Goal: Transaction & Acquisition: Purchase product/service

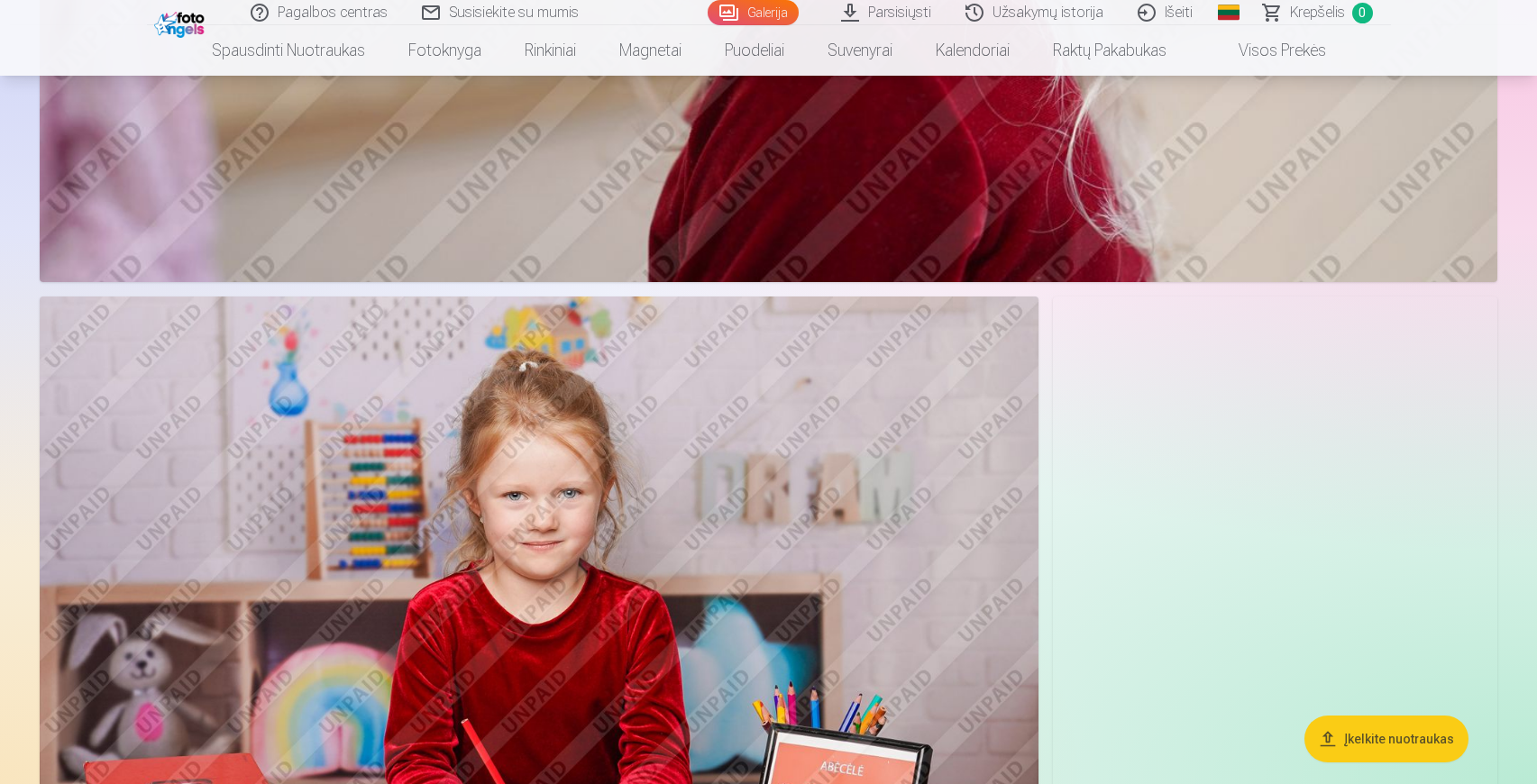
scroll to position [2861, 0]
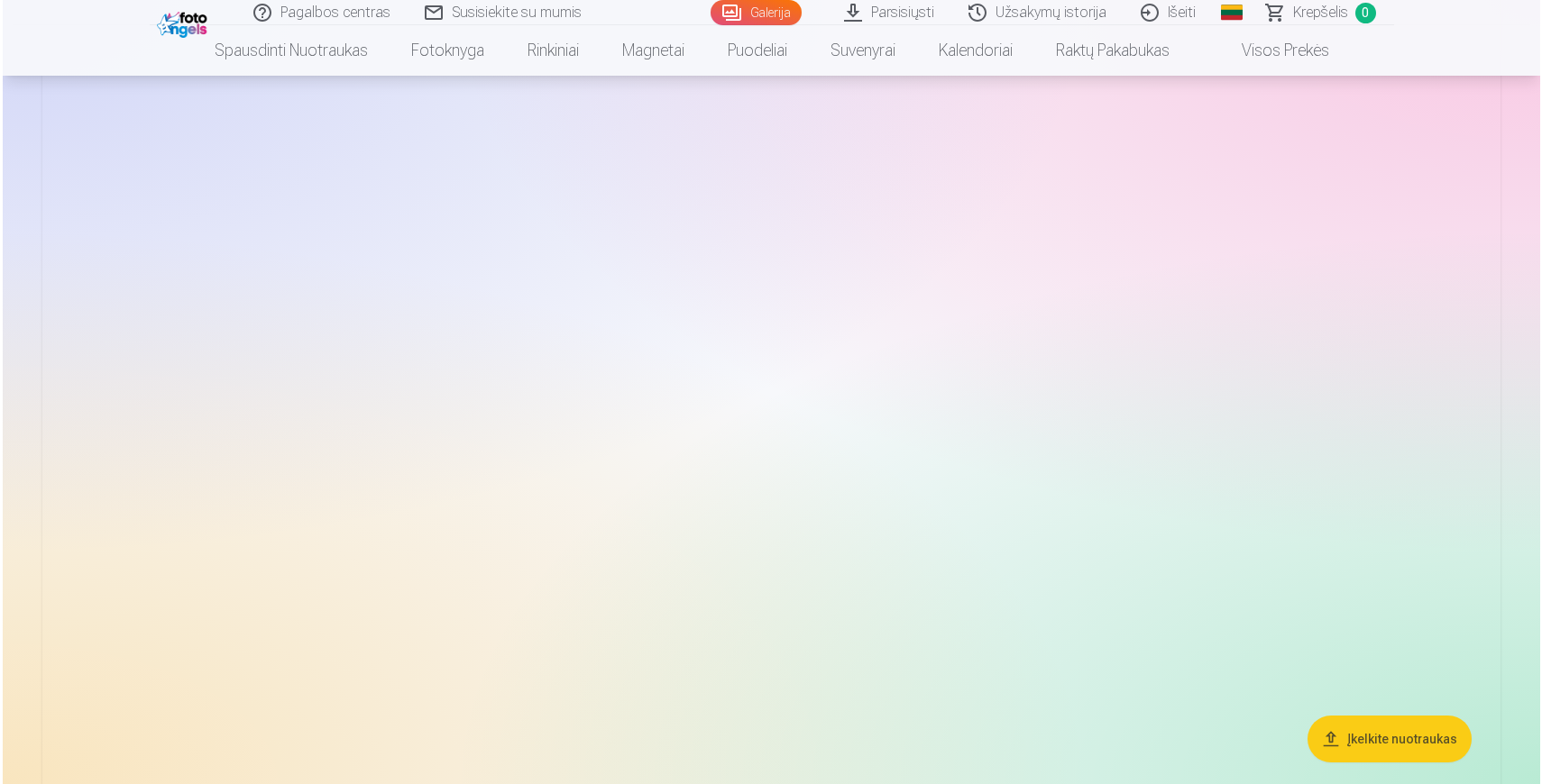
scroll to position [6744, 0]
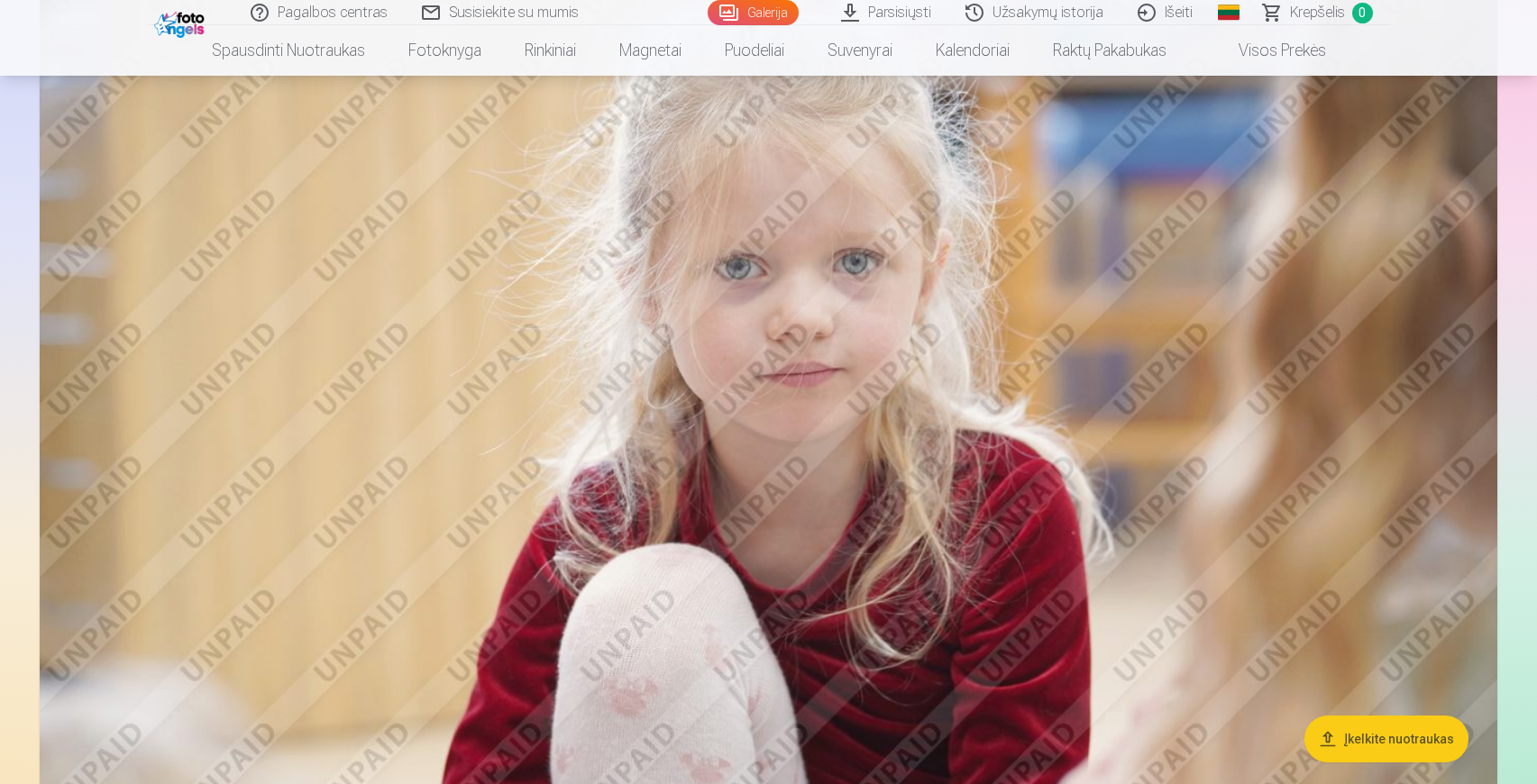
click at [698, 326] on img at bounding box center [768, 398] width 1458 height 972
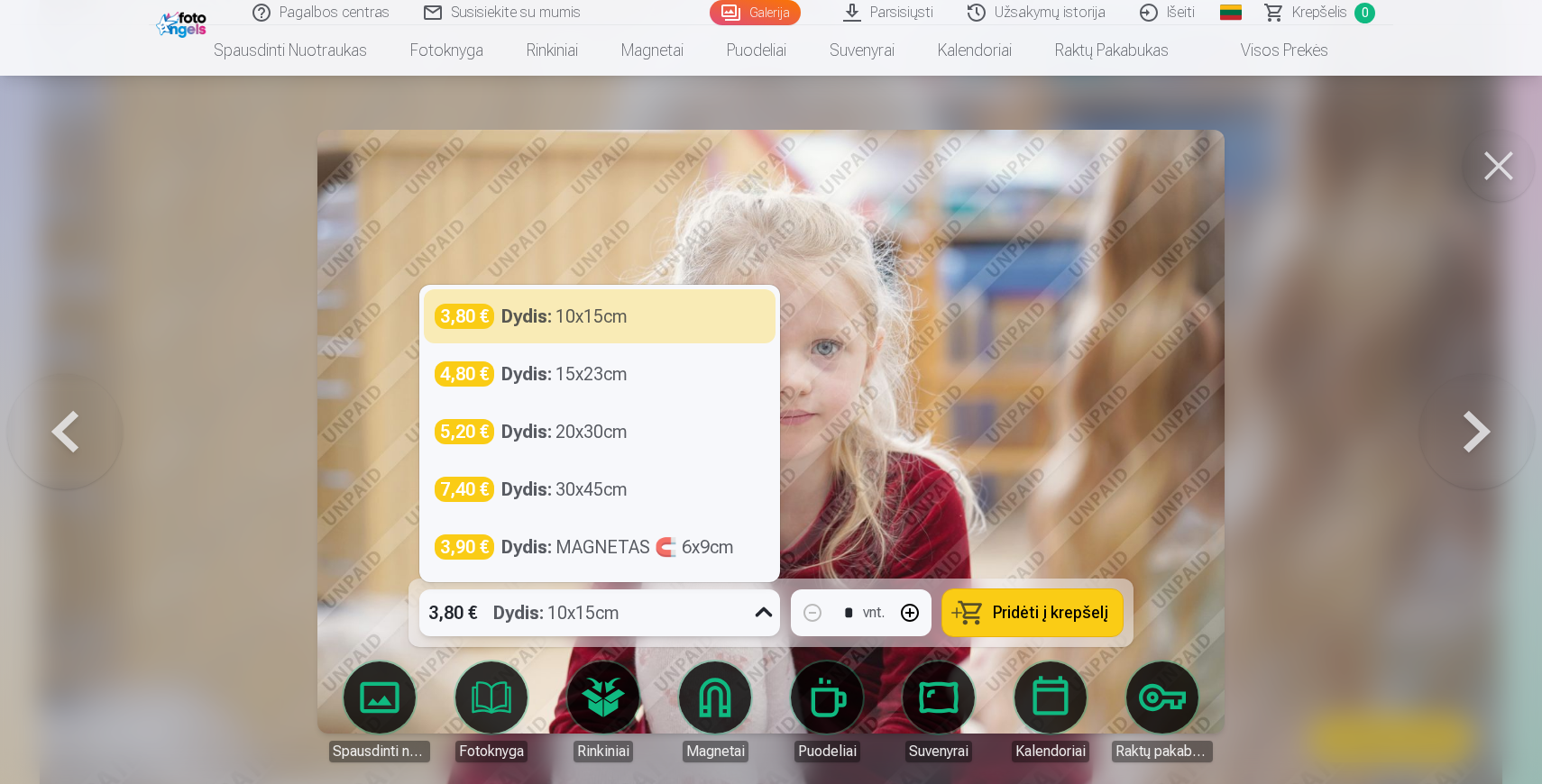
click at [759, 611] on icon at bounding box center [764, 612] width 17 height 10
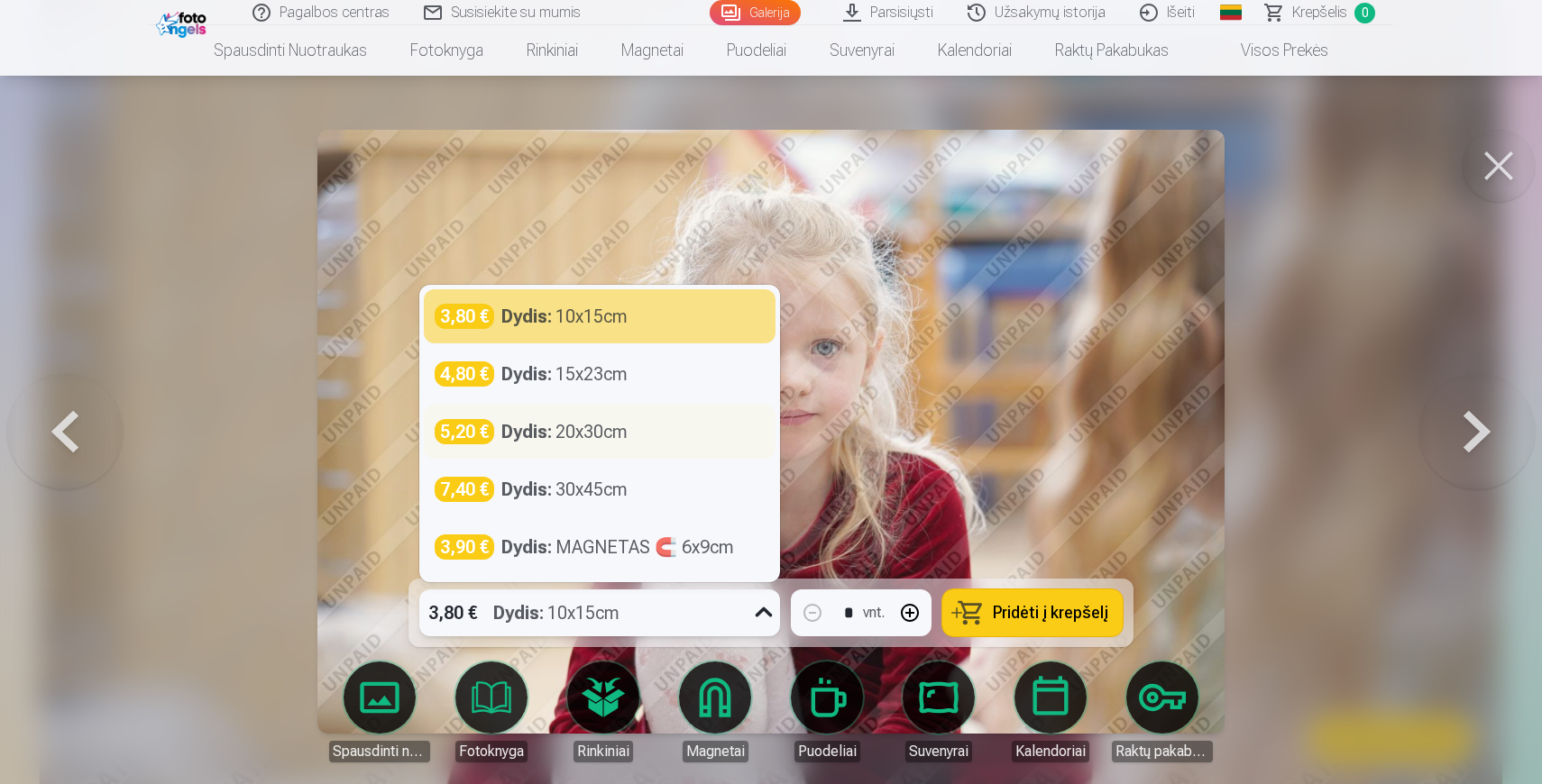
click at [601, 425] on div "Dydis : 20x30cm" at bounding box center [565, 431] width 127 height 25
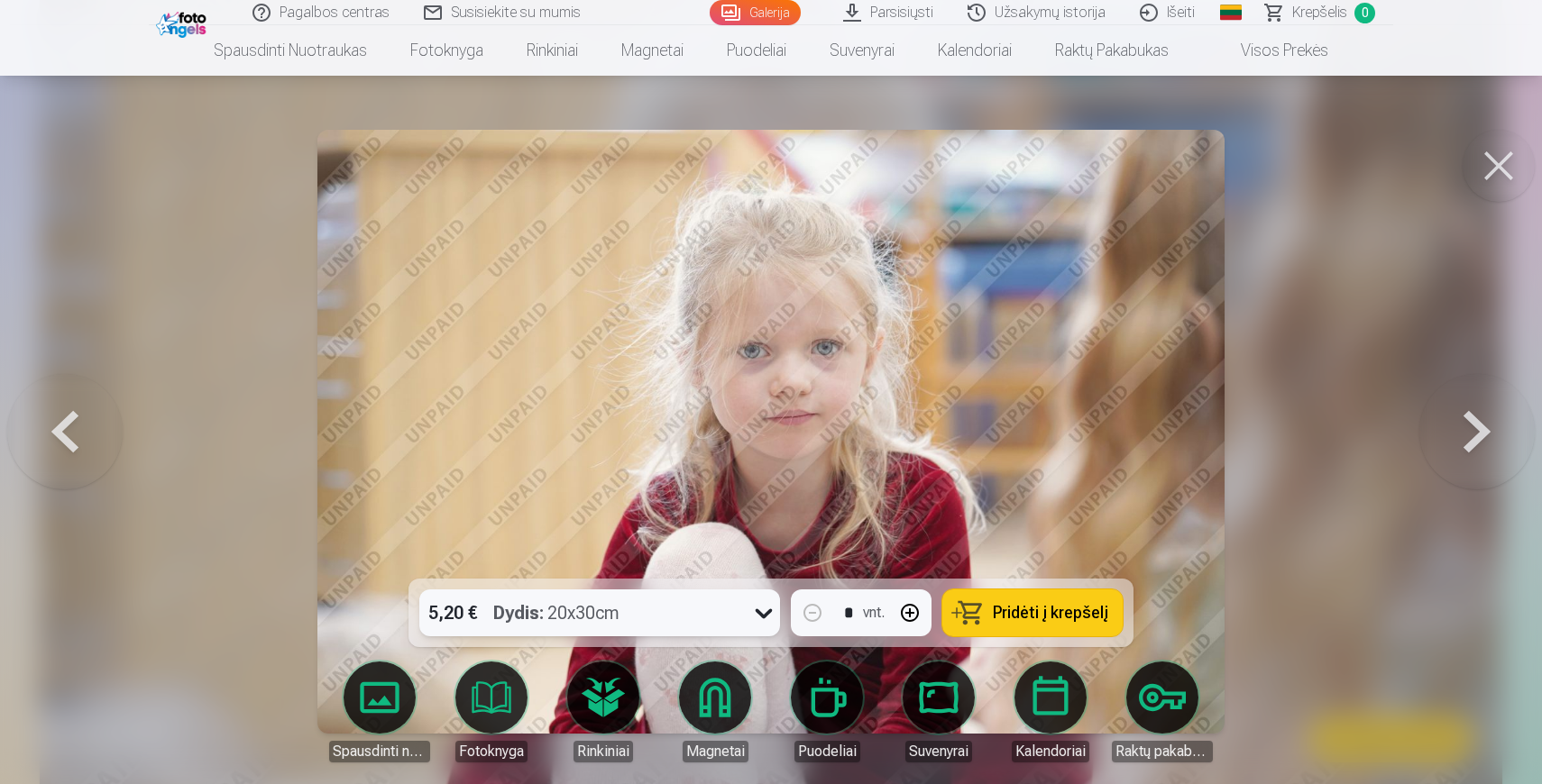
click at [974, 608] on button "Pridėti į krepšelį" at bounding box center [1033, 612] width 180 height 47
click at [1512, 152] on button at bounding box center [1498, 165] width 72 height 72
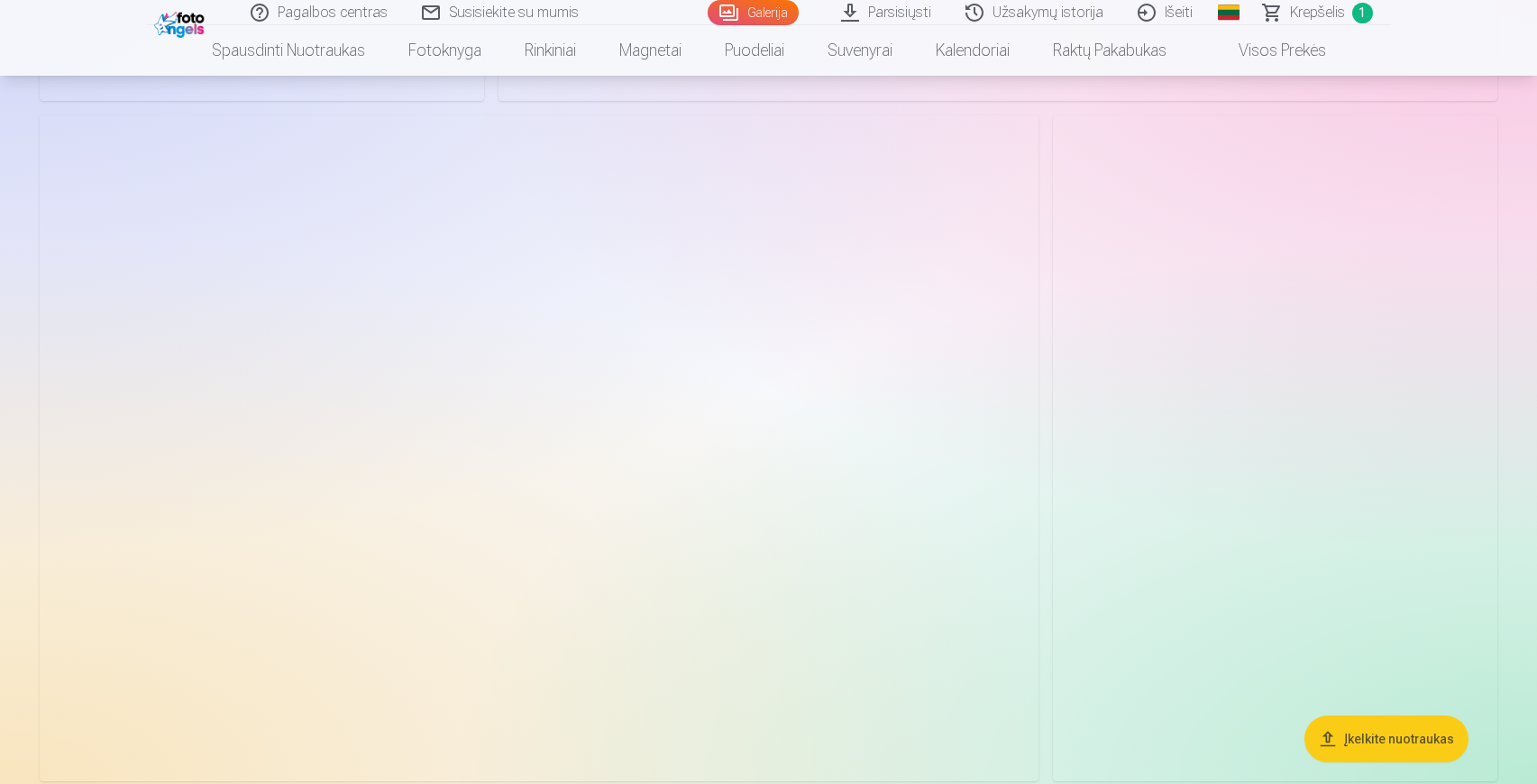
scroll to position [4400, 0]
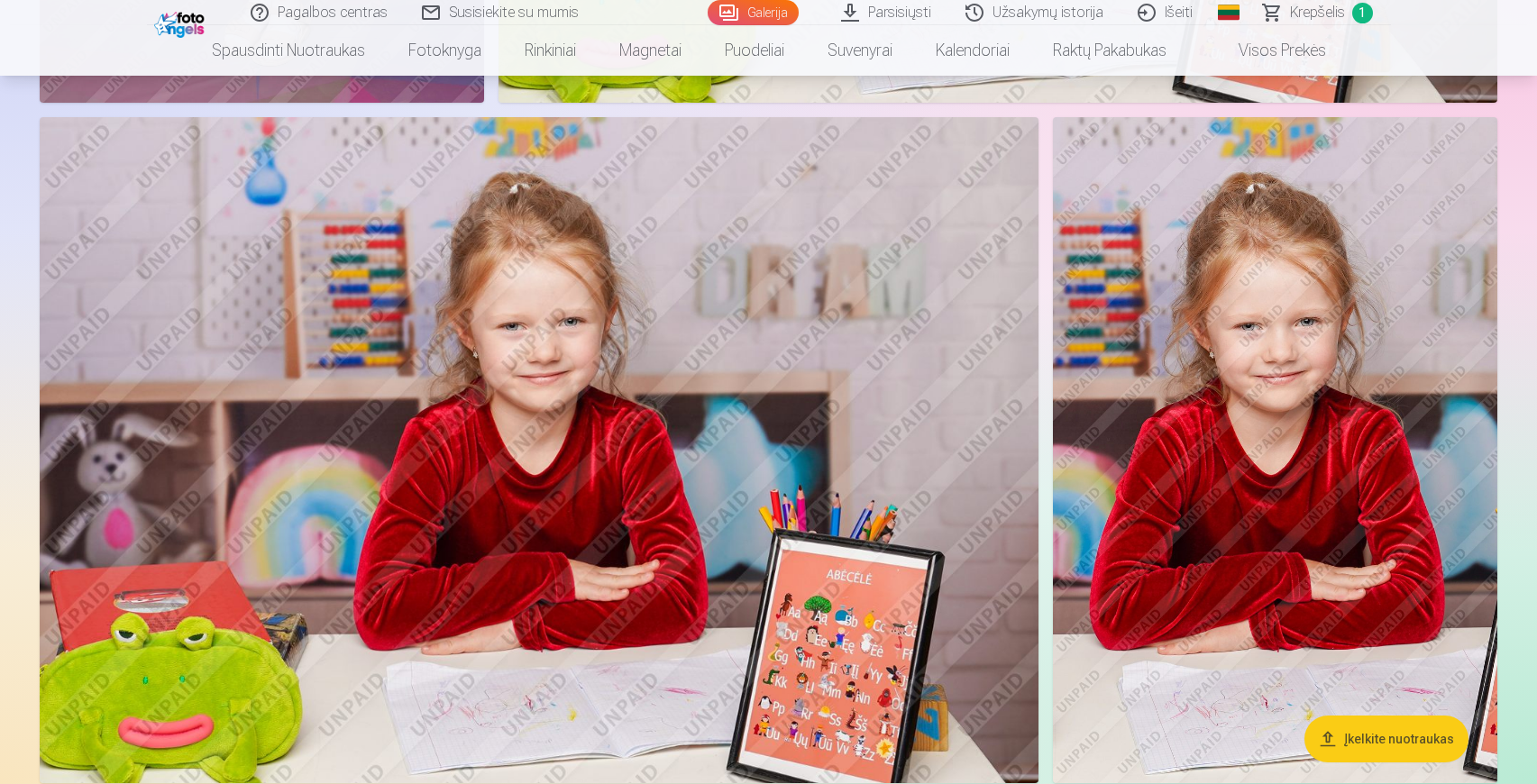
click at [1153, 379] on img at bounding box center [1275, 450] width 445 height 666
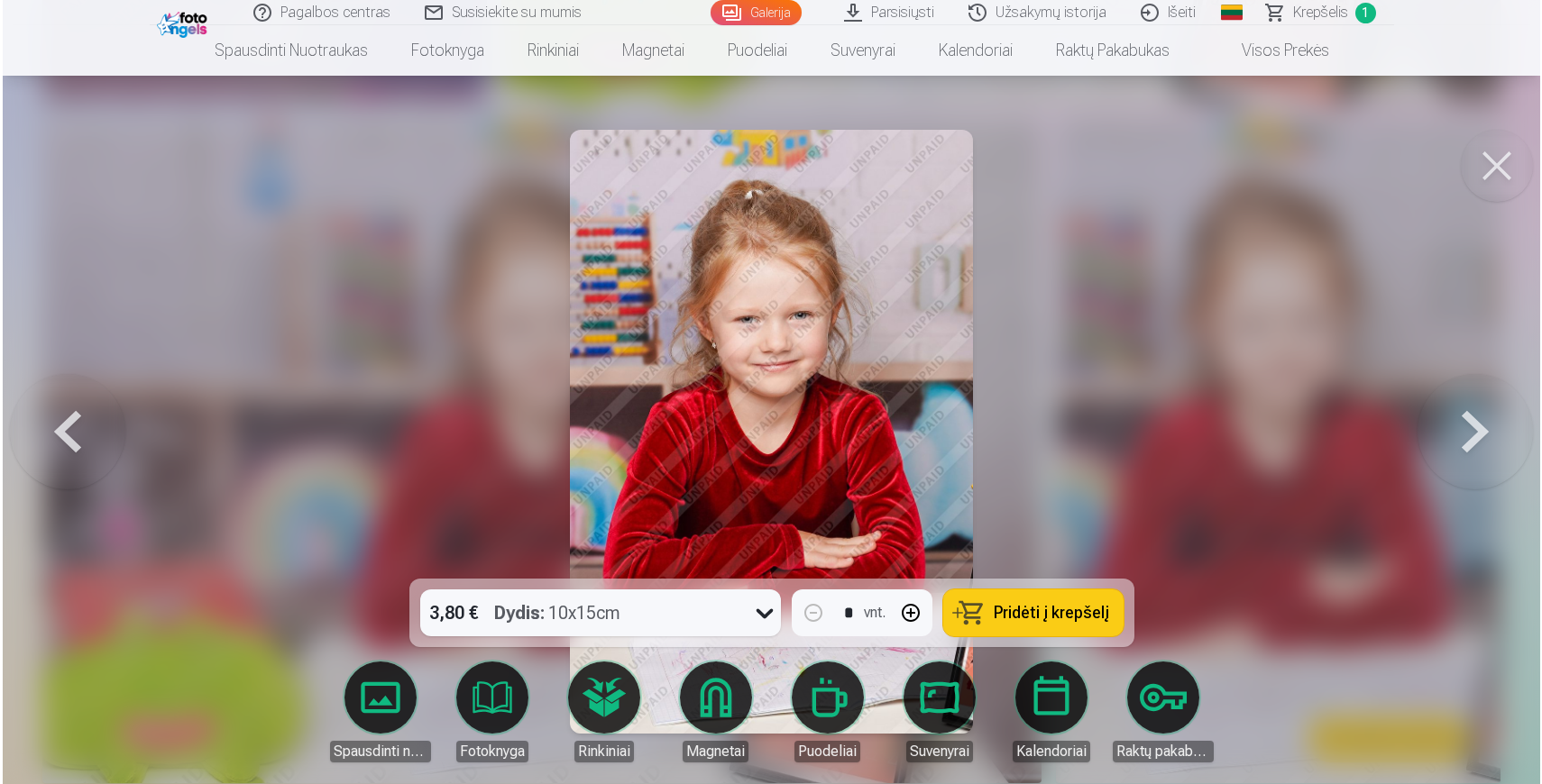
scroll to position [4411, 0]
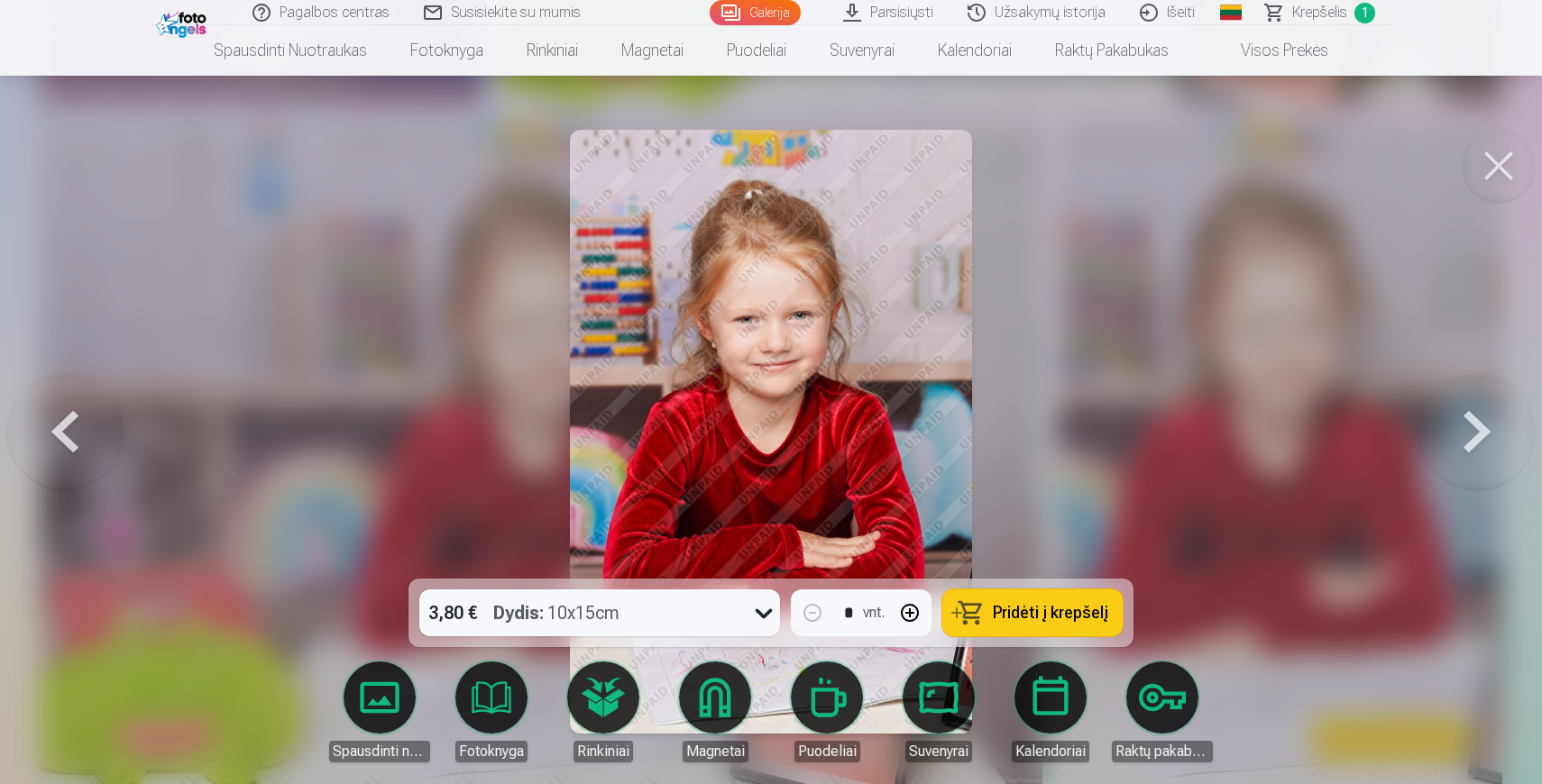
click at [736, 612] on div "3,80 € Dydis : 10x15cm" at bounding box center [582, 612] width 326 height 47
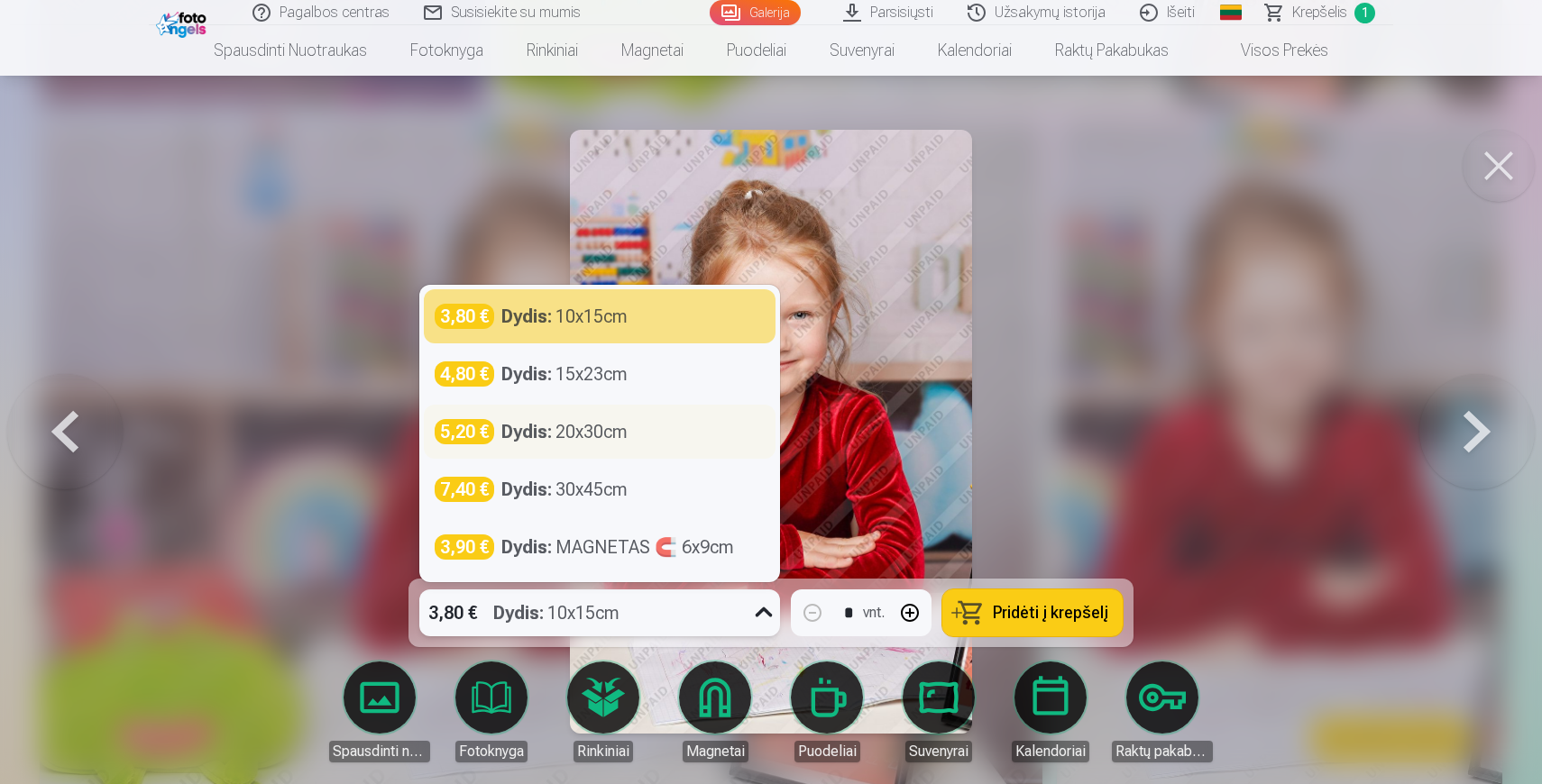
click at [695, 450] on div "5,20 € Dydis : 20x30cm" at bounding box center [599, 431] width 352 height 54
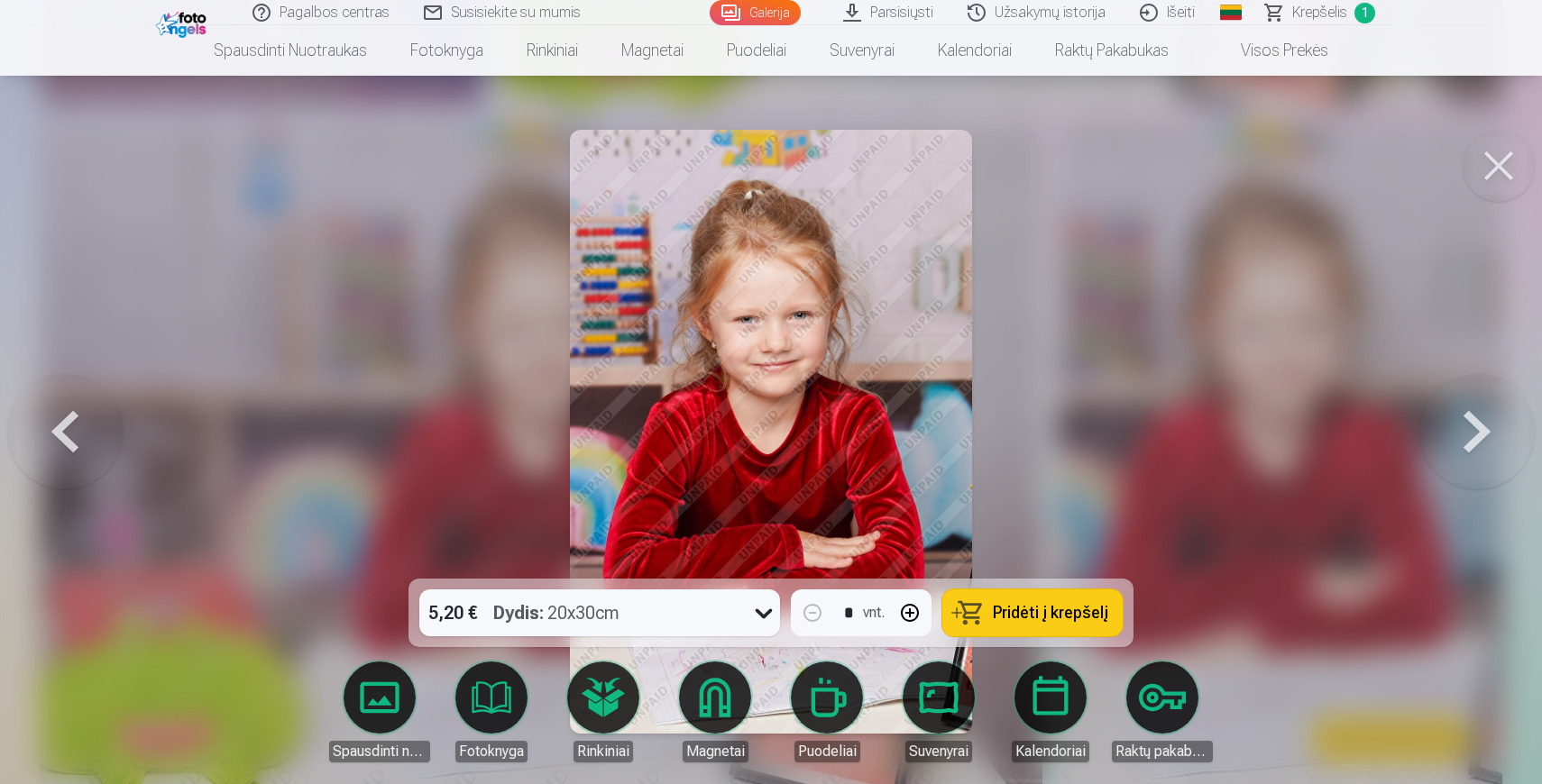
click at [967, 628] on button "Pridėti į krepšelį" at bounding box center [1033, 612] width 180 height 47
click at [1516, 169] on button at bounding box center [1498, 165] width 72 height 72
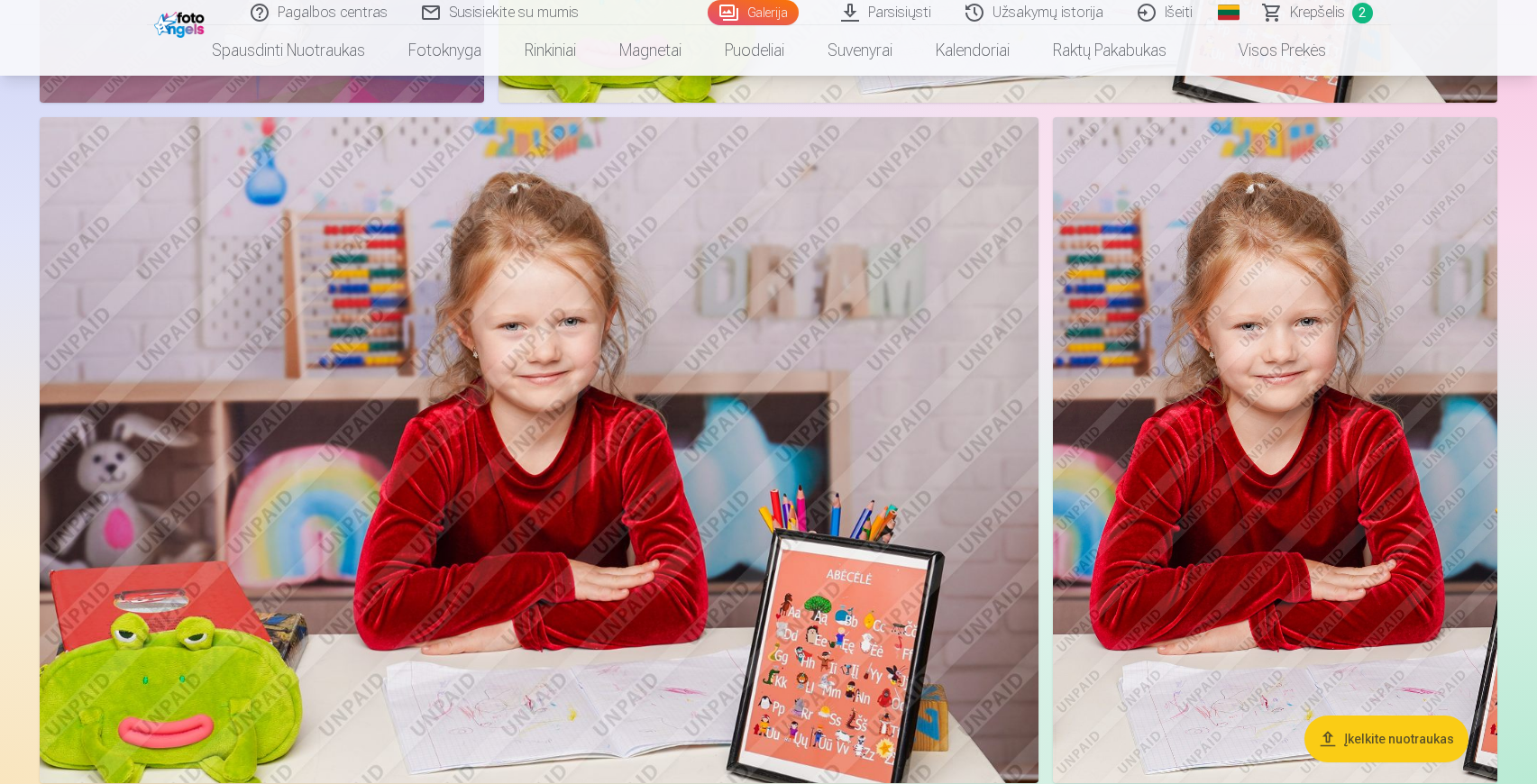
click at [1326, 11] on span "Krepšelis" at bounding box center [1317, 12] width 55 height 22
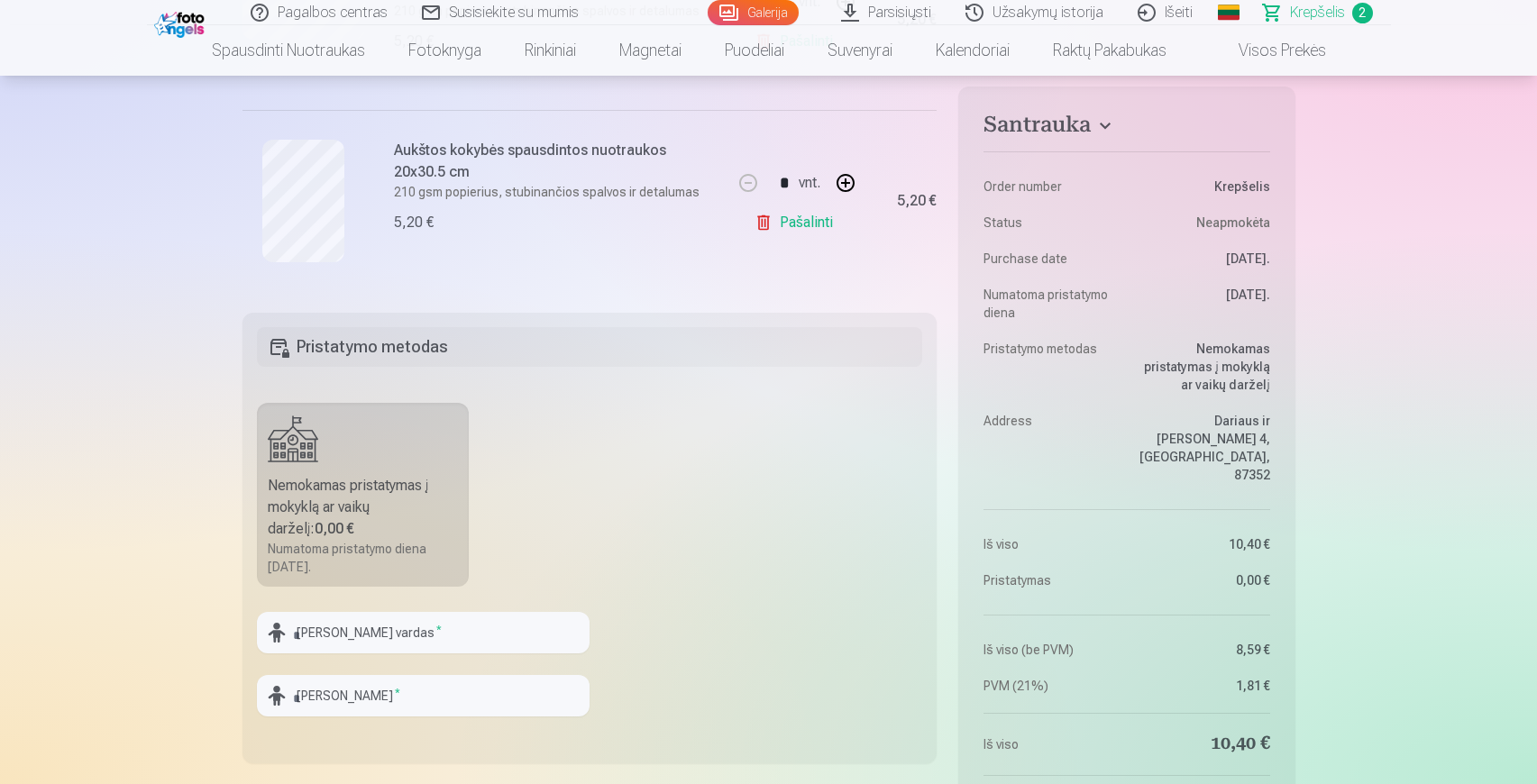
scroll to position [584, 0]
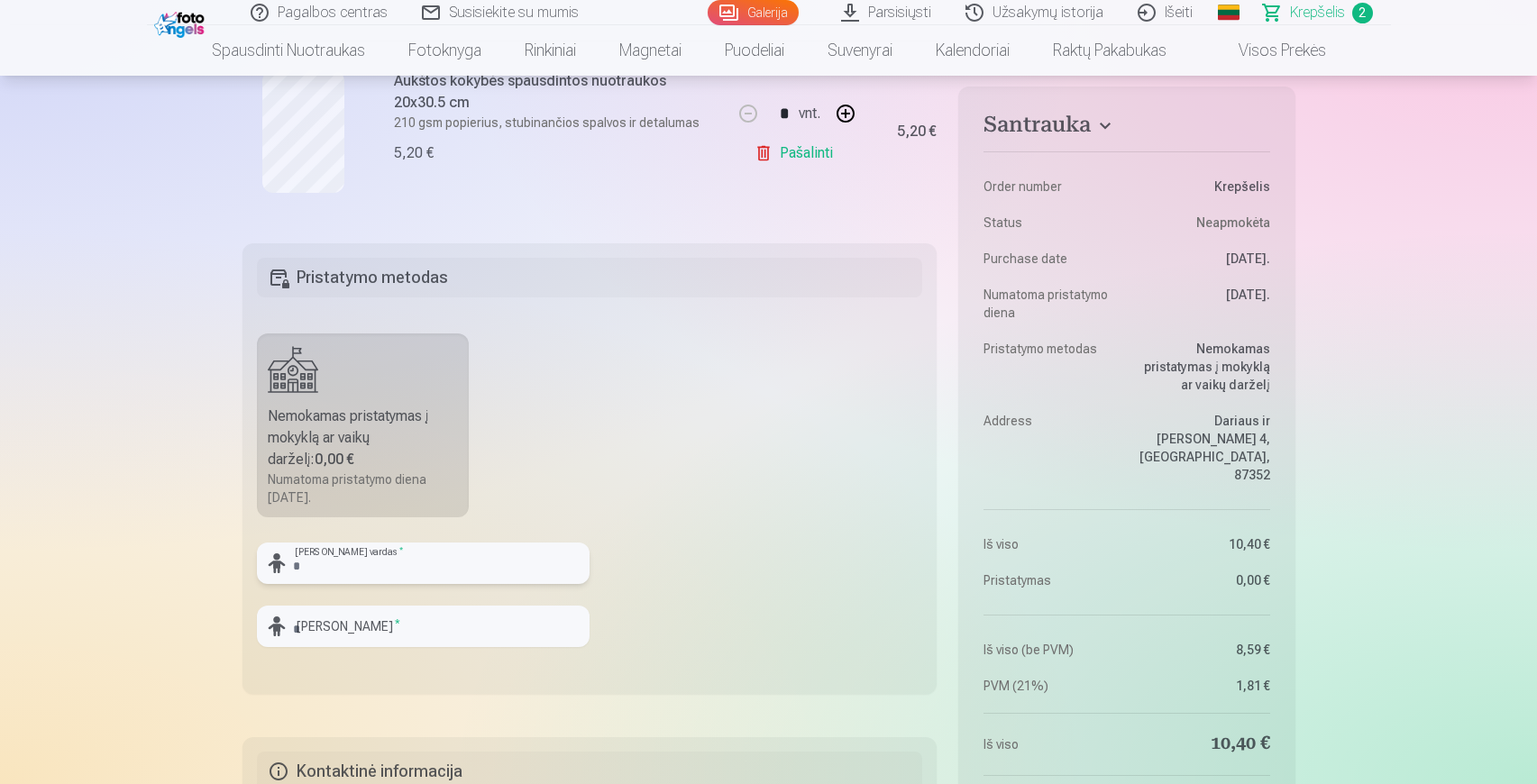
click at [431, 565] on input "text" at bounding box center [423, 563] width 333 height 41
type input "**********"
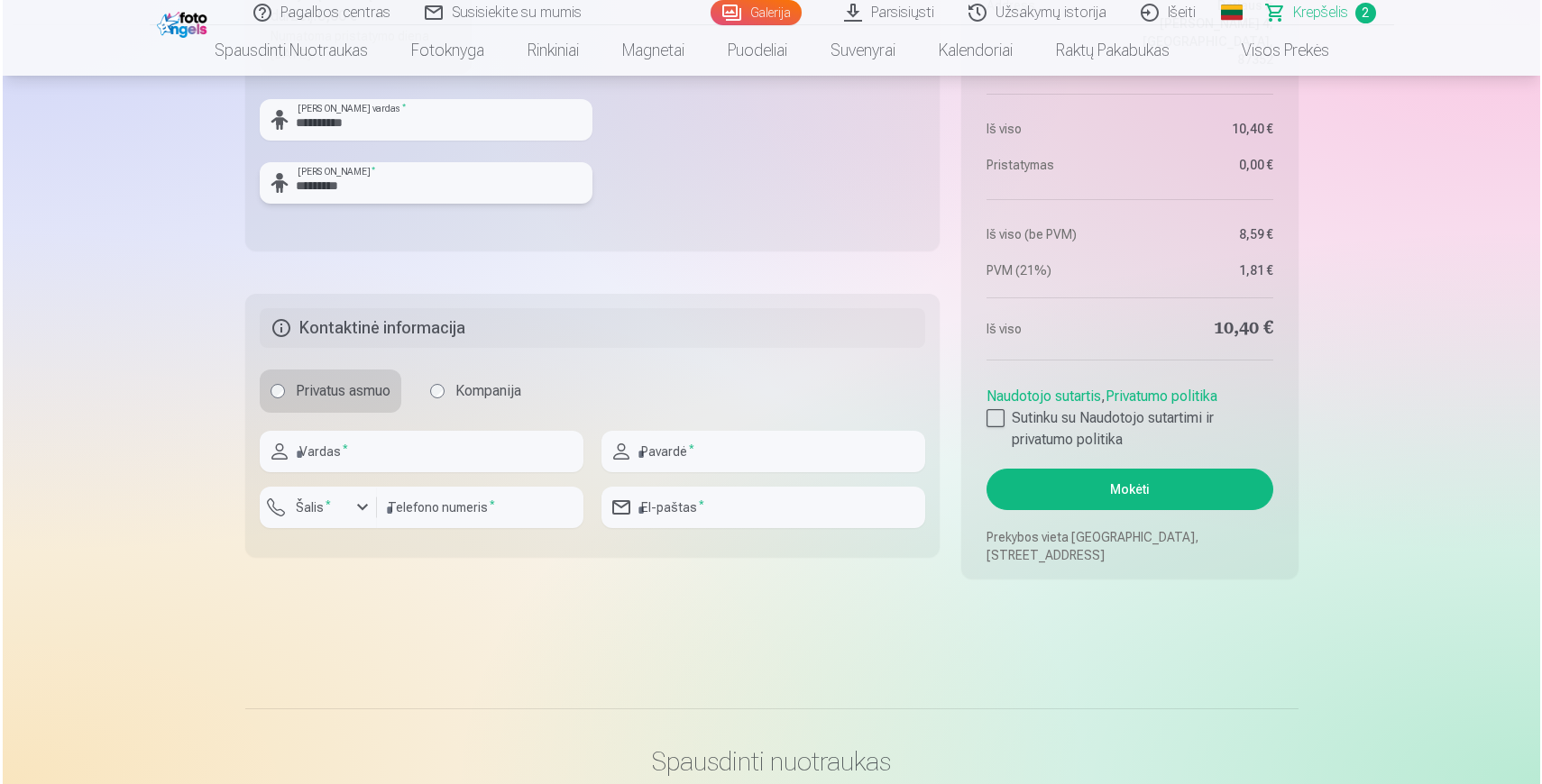
scroll to position [1032, 0]
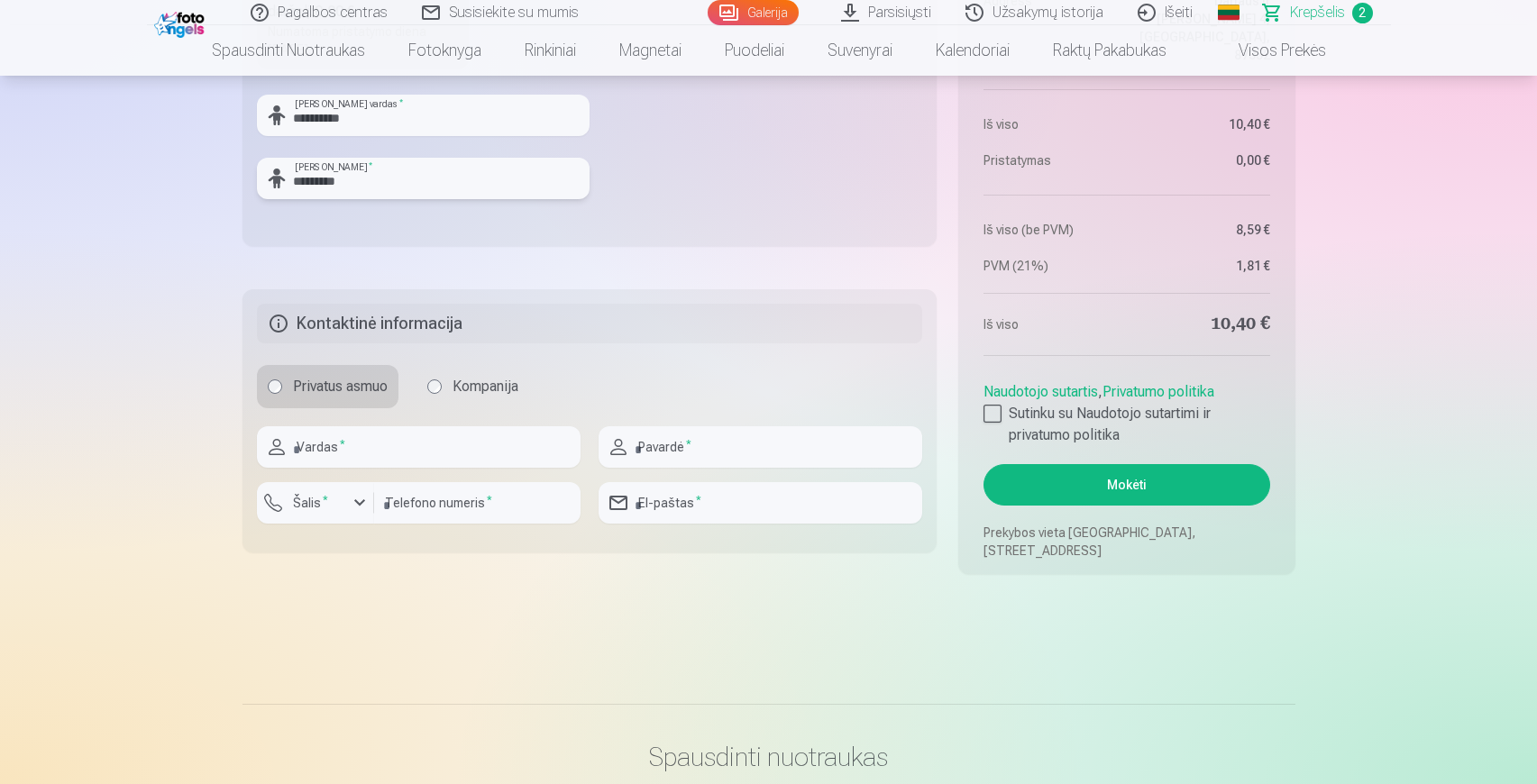
type input "*********"
click at [533, 453] on input "text" at bounding box center [419, 447] width 324 height 41
type input "********"
type input "*********"
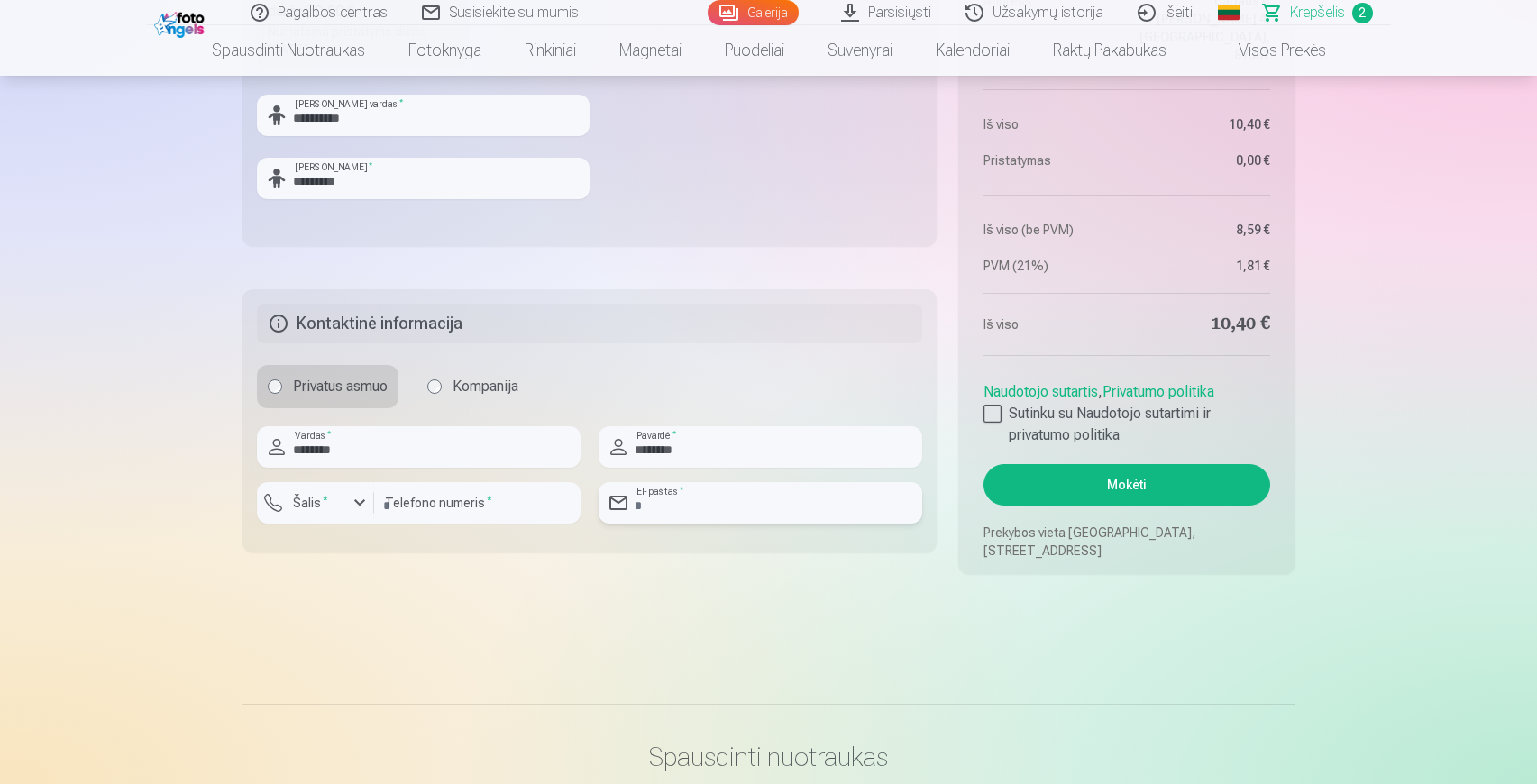
type input "**********"
click at [387, 504] on input "*********" at bounding box center [477, 502] width 206 height 41
type input "********"
click at [355, 496] on div "button" at bounding box center [360, 502] width 22 height 22
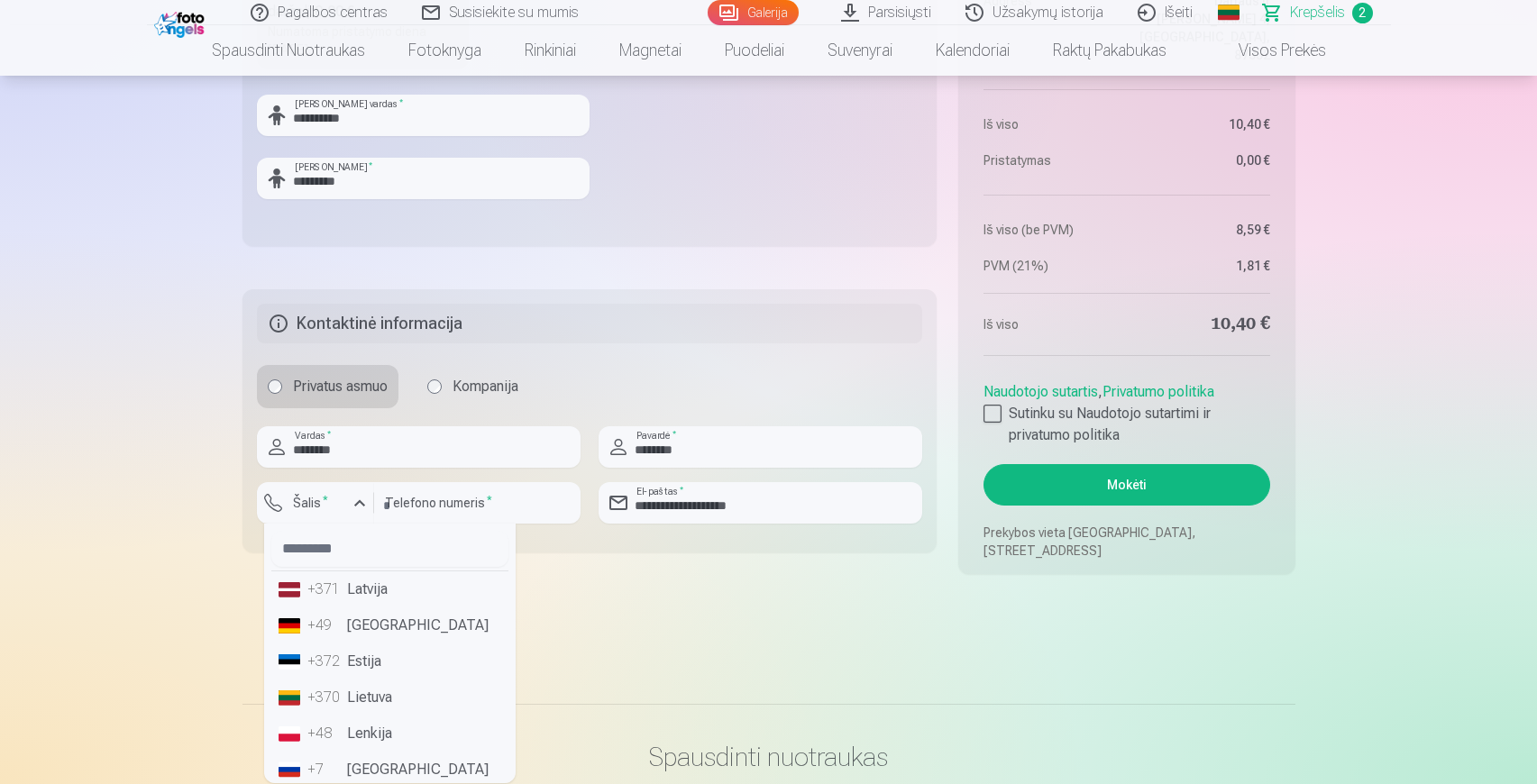
click at [334, 689] on div "+370" at bounding box center [326, 698] width 36 height 22
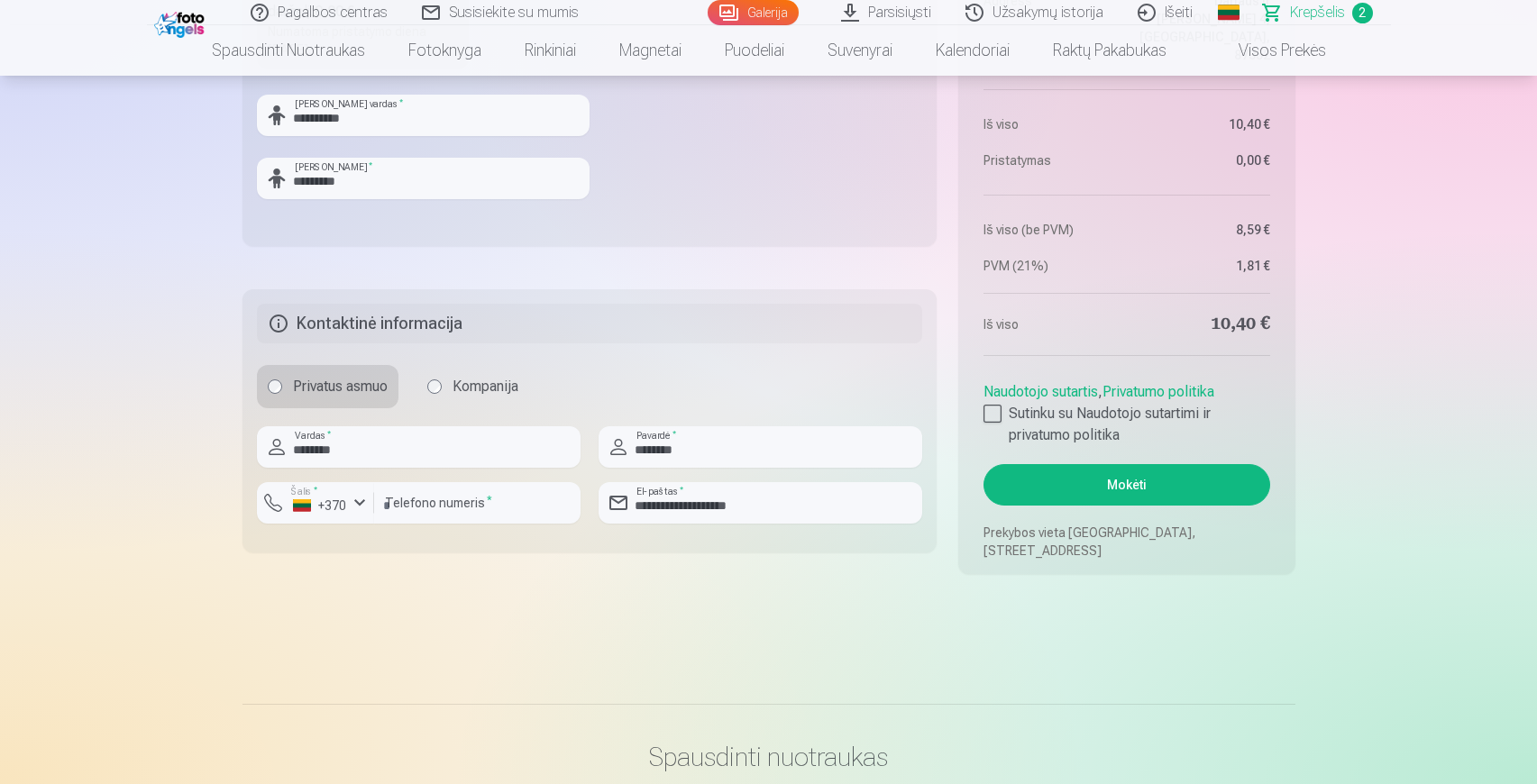
click at [993, 405] on div at bounding box center [992, 413] width 18 height 18
click at [1054, 487] on button "Mokėti" at bounding box center [1127, 484] width 286 height 41
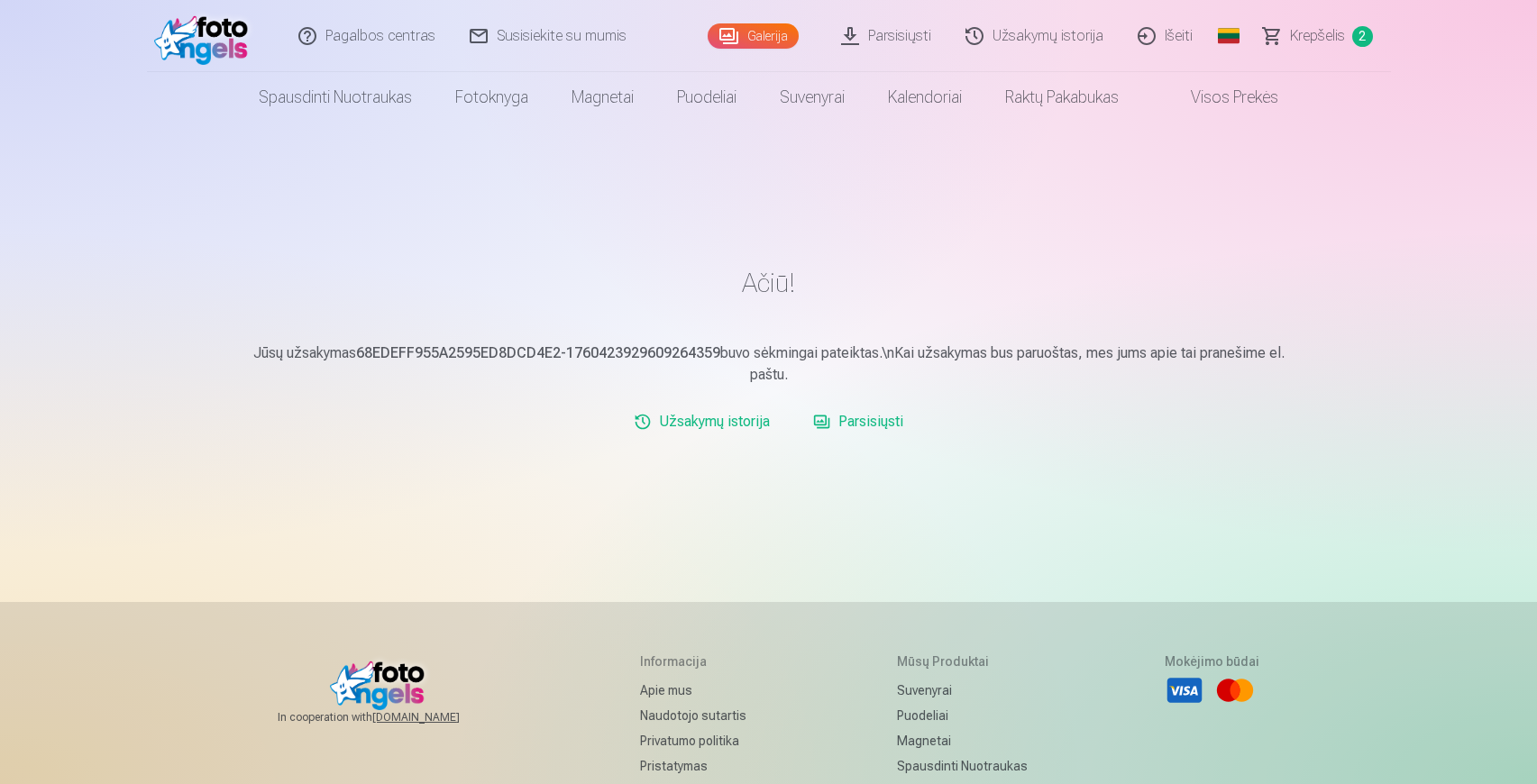
click at [847, 425] on link "Parsisiųsti" at bounding box center [858, 422] width 105 height 36
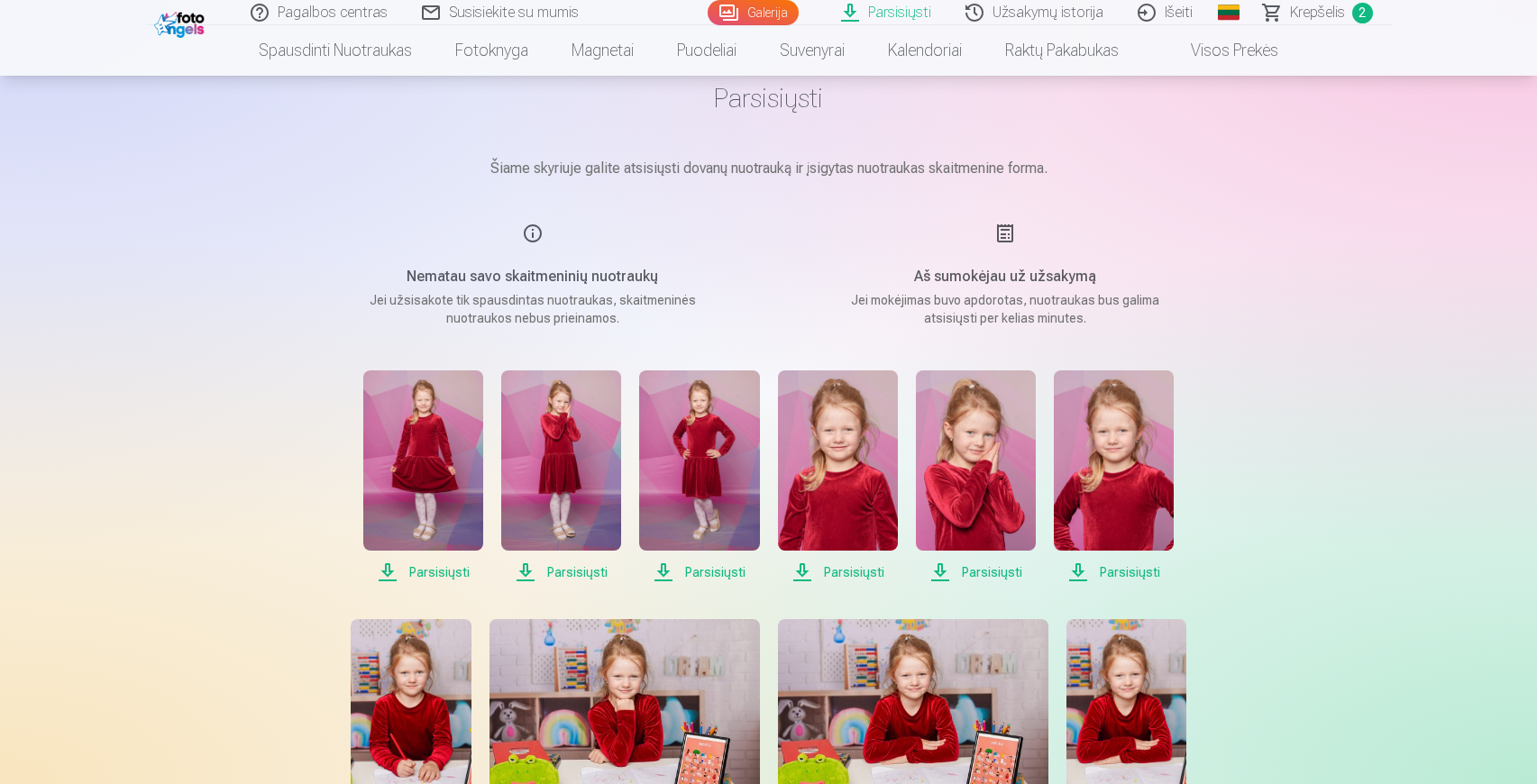
scroll to position [98, 0]
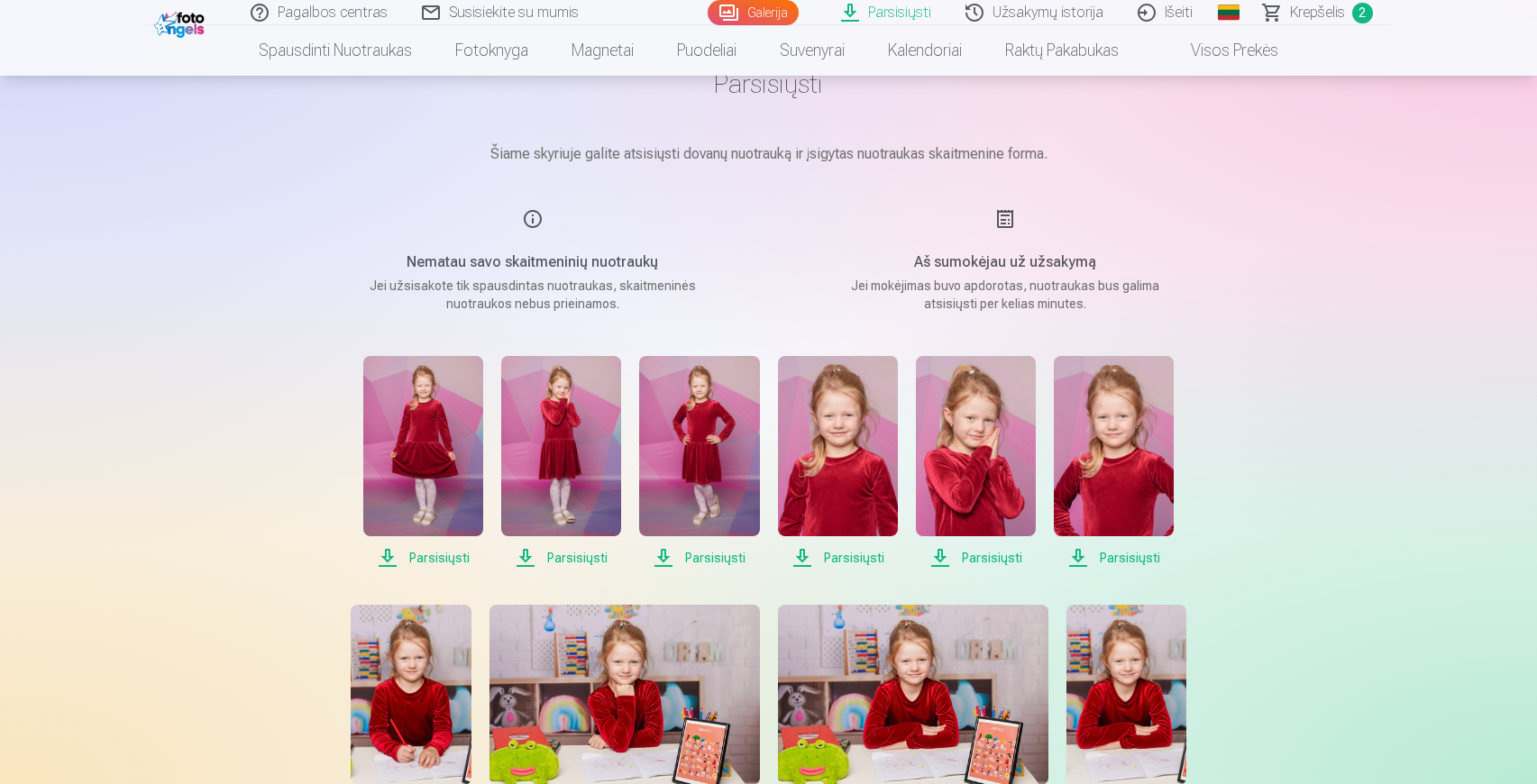
click at [430, 434] on img at bounding box center [423, 446] width 120 height 180
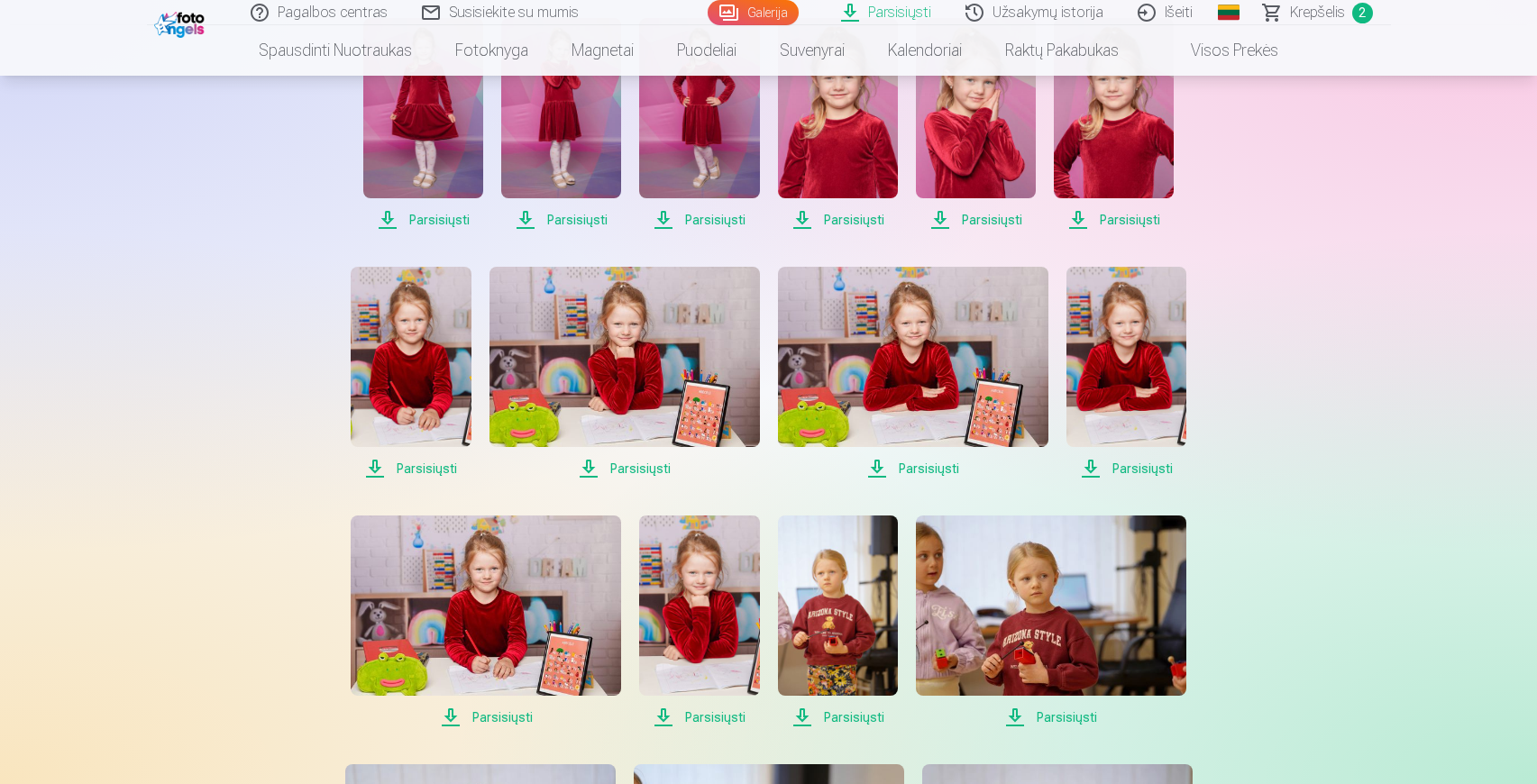
scroll to position [437, 0]
click at [571, 216] on span "Parsisiųsti" at bounding box center [561, 219] width 120 height 22
click at [685, 223] on span "Parsisiųsti" at bounding box center [699, 219] width 120 height 22
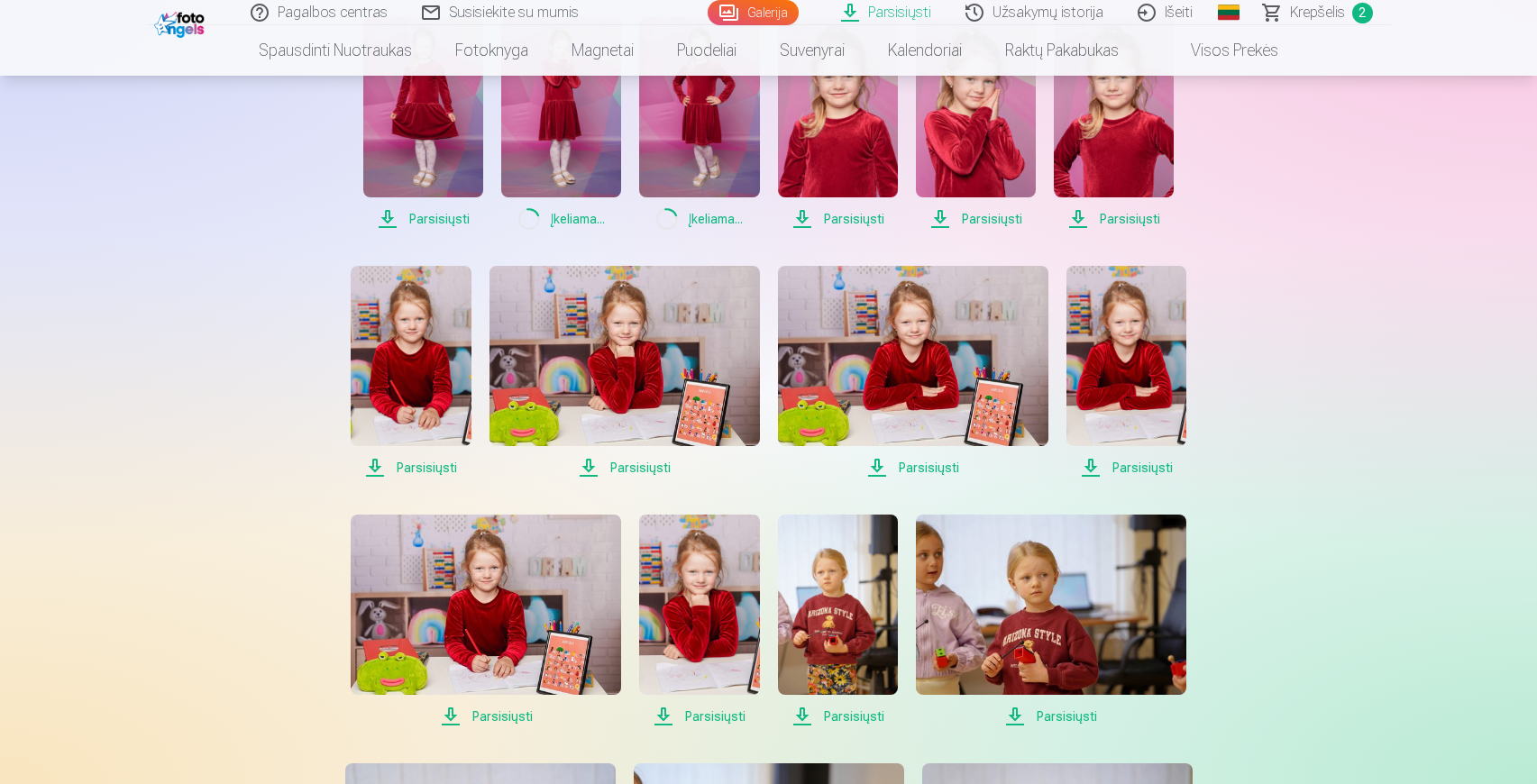
click at [820, 219] on span "Parsisiųsti" at bounding box center [838, 219] width 120 height 22
click at [966, 216] on span "Parsisiųsti" at bounding box center [975, 219] width 120 height 22
click at [1097, 219] on span "Parsisiųsti" at bounding box center [1113, 219] width 120 height 22
click at [1115, 473] on span "Parsisiųsti" at bounding box center [1126, 468] width 120 height 22
click at [929, 464] on span "Parsisiųsti" at bounding box center [914, 468] width 270 height 22
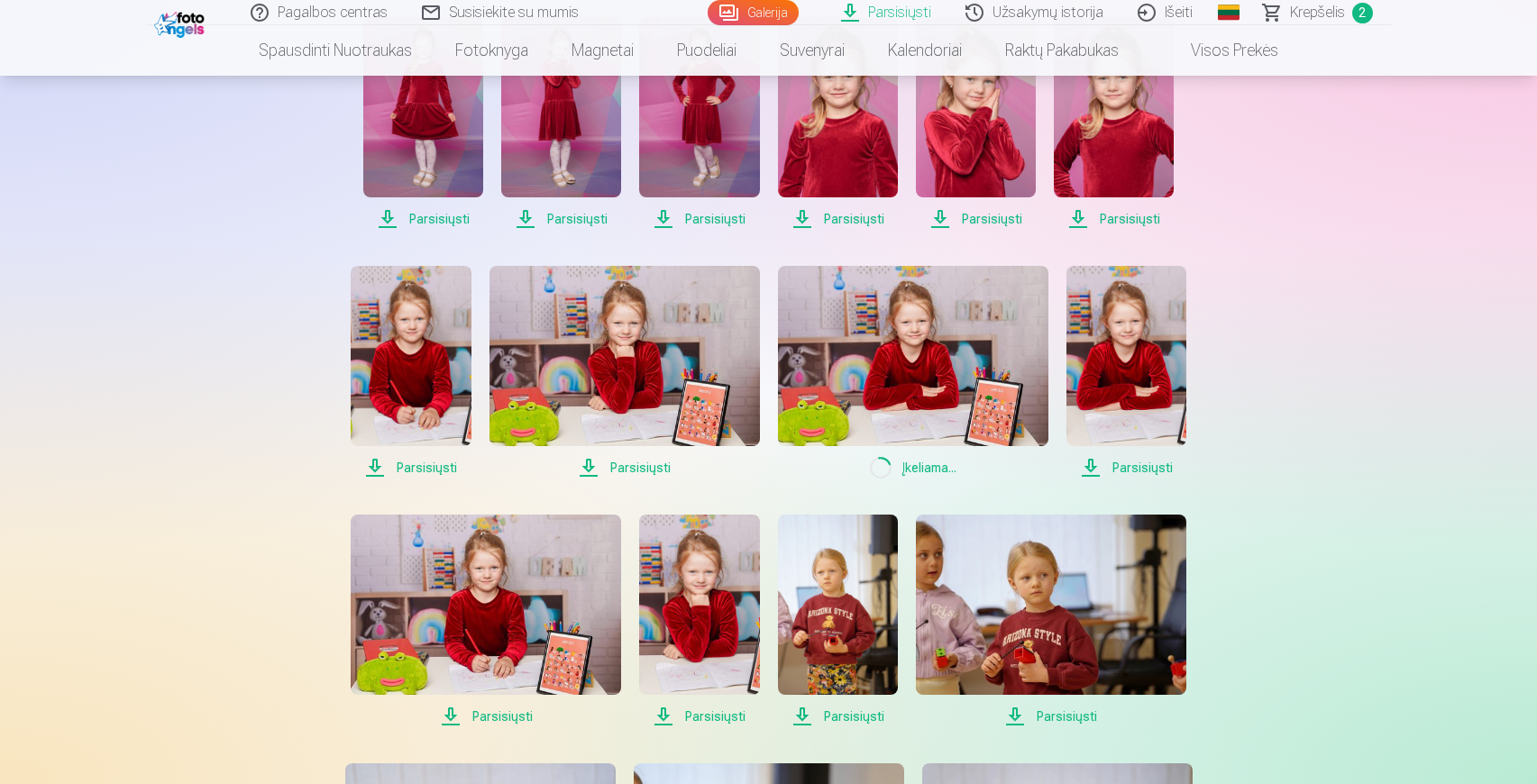
click at [617, 460] on span "Parsisiųsti" at bounding box center [625, 468] width 270 height 22
click at [411, 463] on span "Parsisiųsti" at bounding box center [410, 468] width 120 height 22
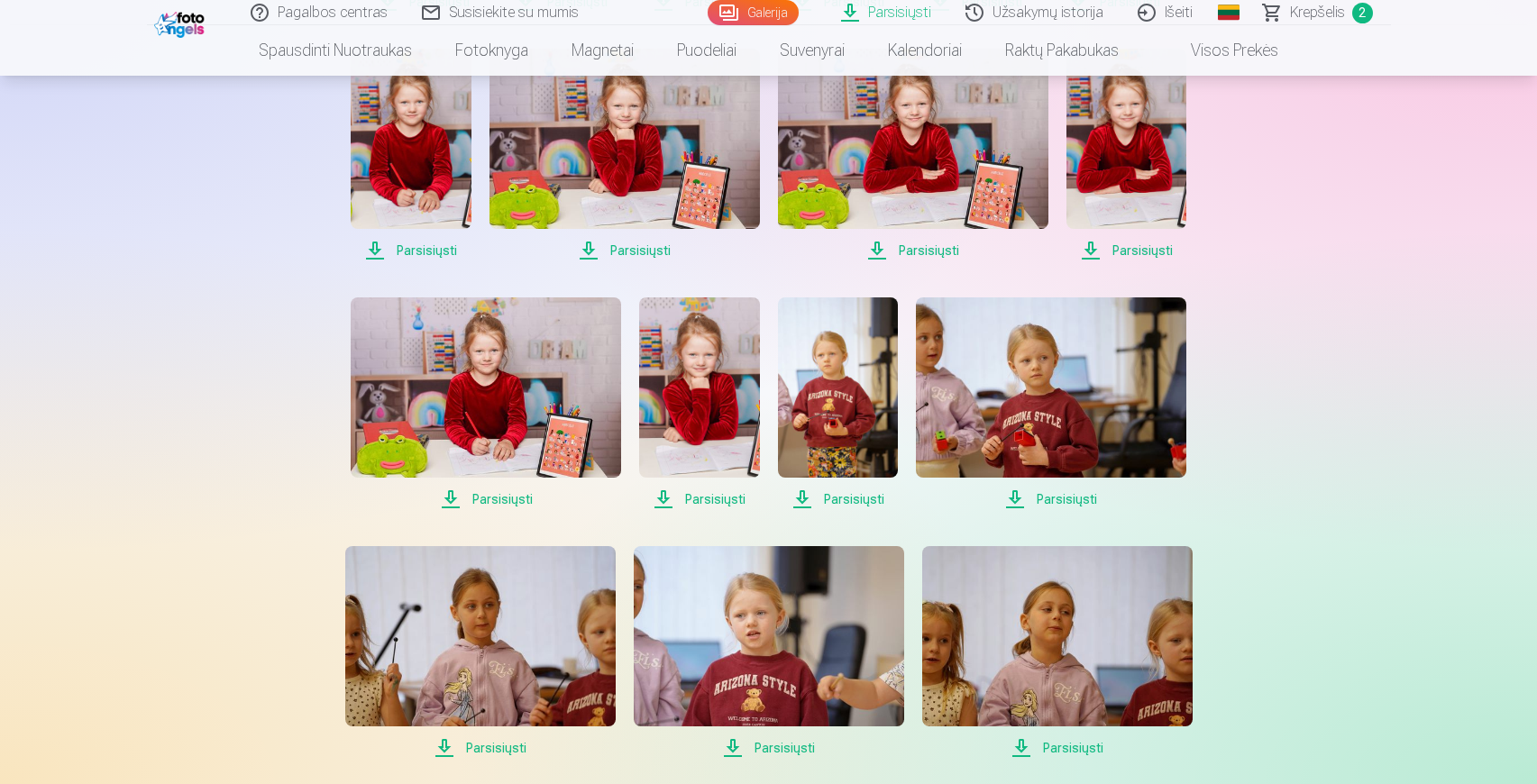
scroll to position [657, 0]
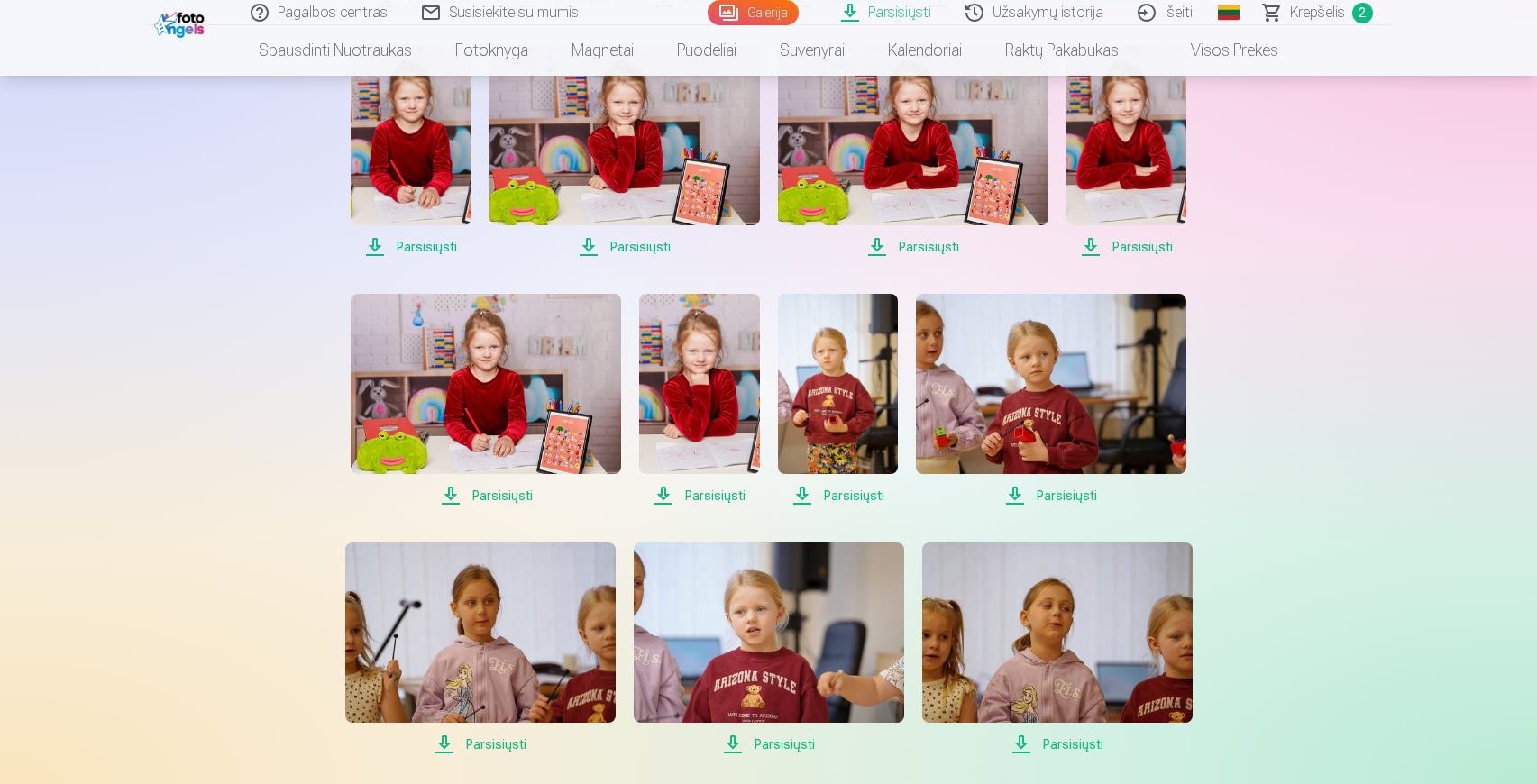
click at [484, 488] on span "Parsisiųsti" at bounding box center [486, 496] width 270 height 22
click at [688, 492] on span "Parsisiųsti" at bounding box center [699, 496] width 120 height 22
click at [808, 496] on span "Parsisiųsti" at bounding box center [838, 496] width 120 height 22
click at [1037, 492] on span "Parsisiųsti" at bounding box center [1051, 496] width 270 height 22
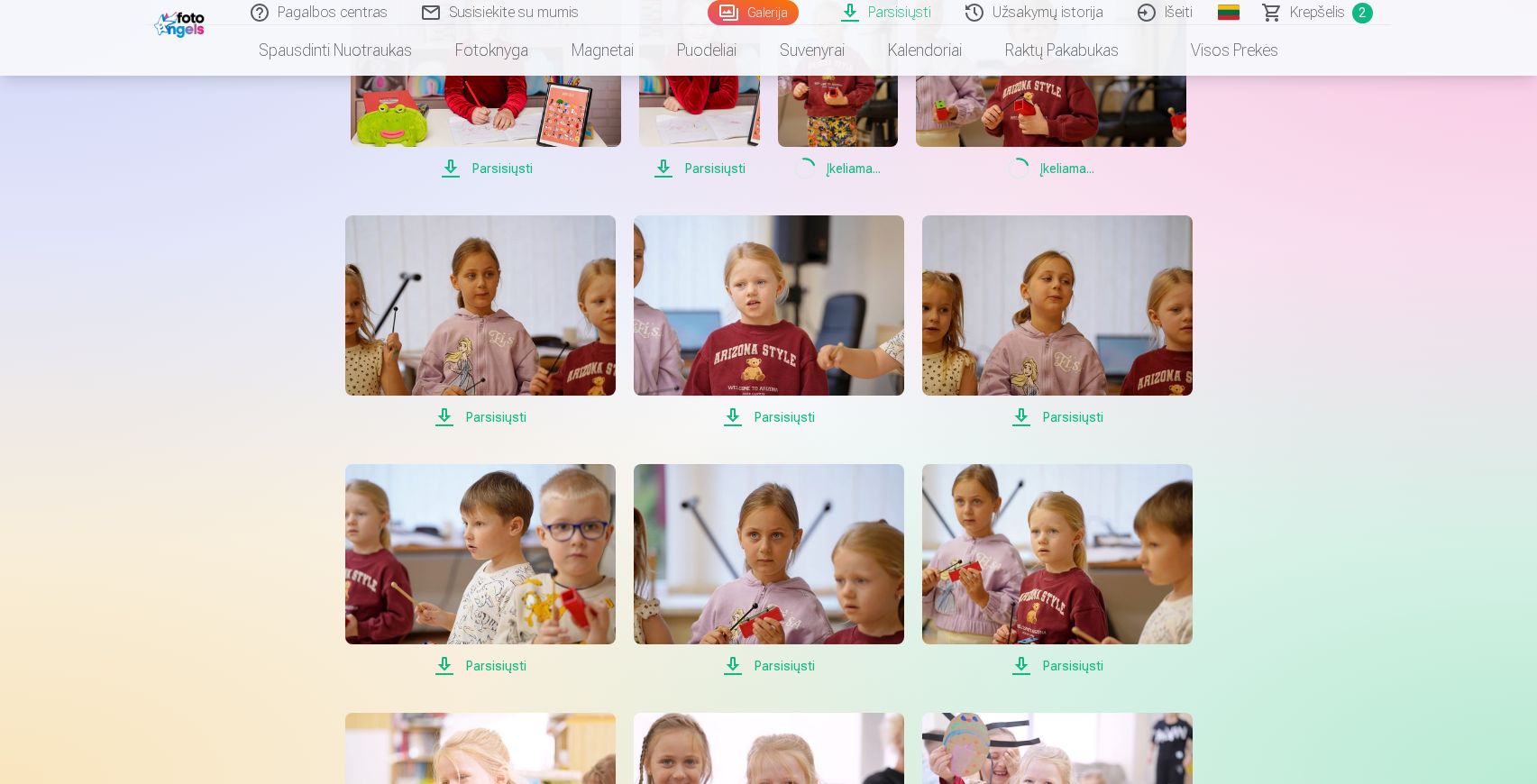
scroll to position [989, 0]
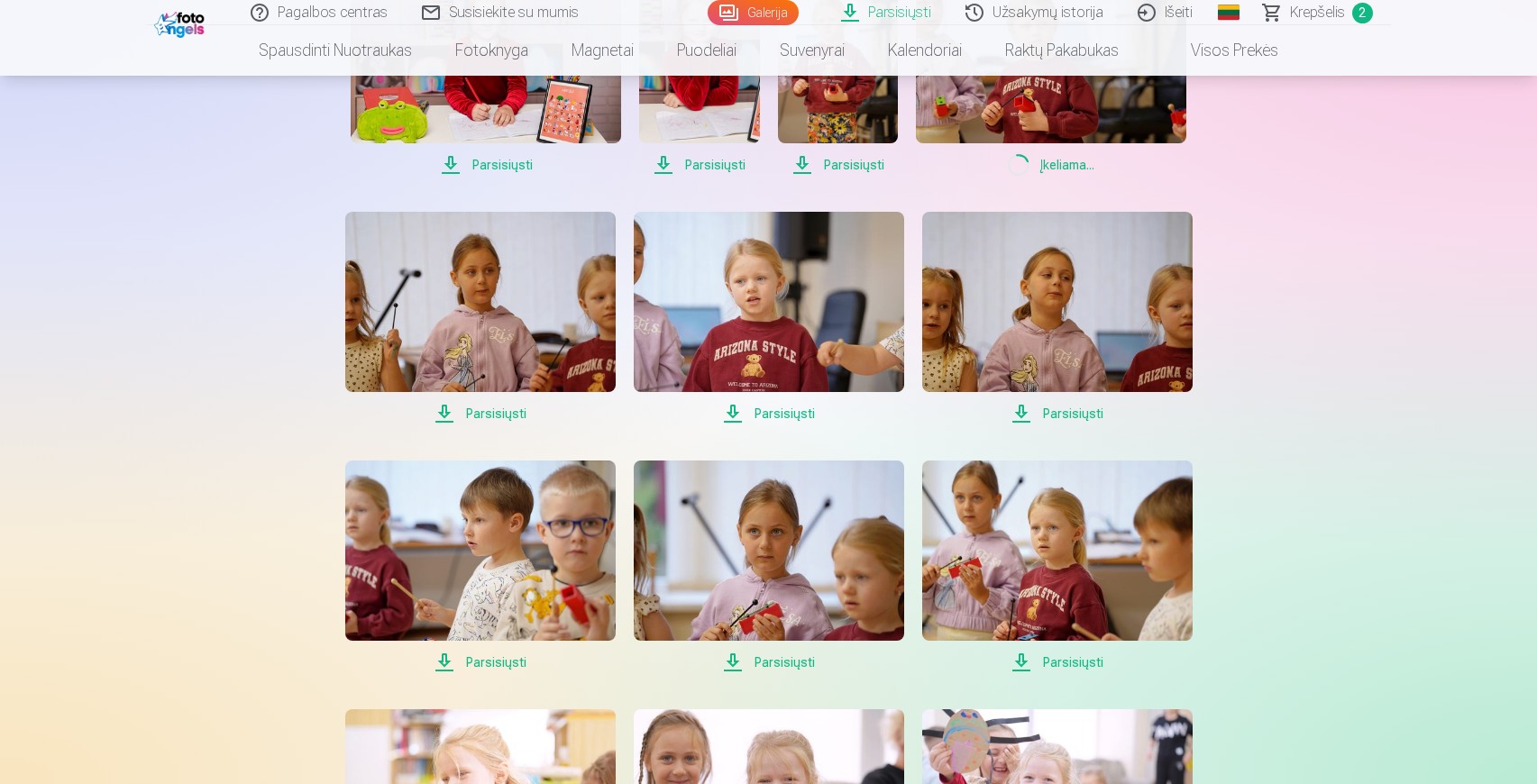
click at [496, 418] on span "Parsisiųsti" at bounding box center [480, 413] width 270 height 22
click at [758, 418] on span "Parsisiųsti" at bounding box center [769, 413] width 270 height 22
click at [1051, 404] on span "Parsisiųsti" at bounding box center [1058, 413] width 270 height 22
click at [1051, 660] on span "Parsisiųsti" at bounding box center [1058, 662] width 270 height 22
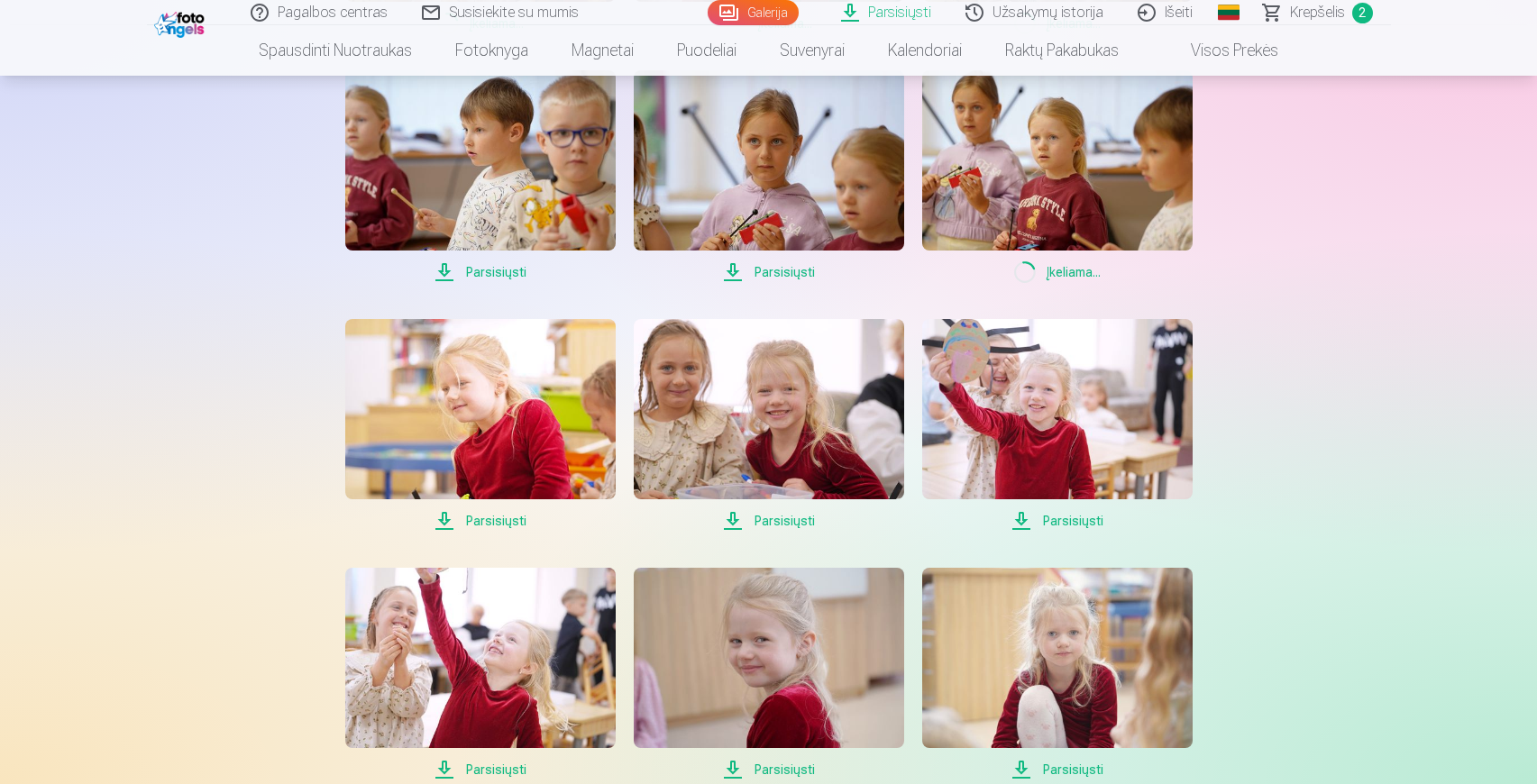
scroll to position [1384, 0]
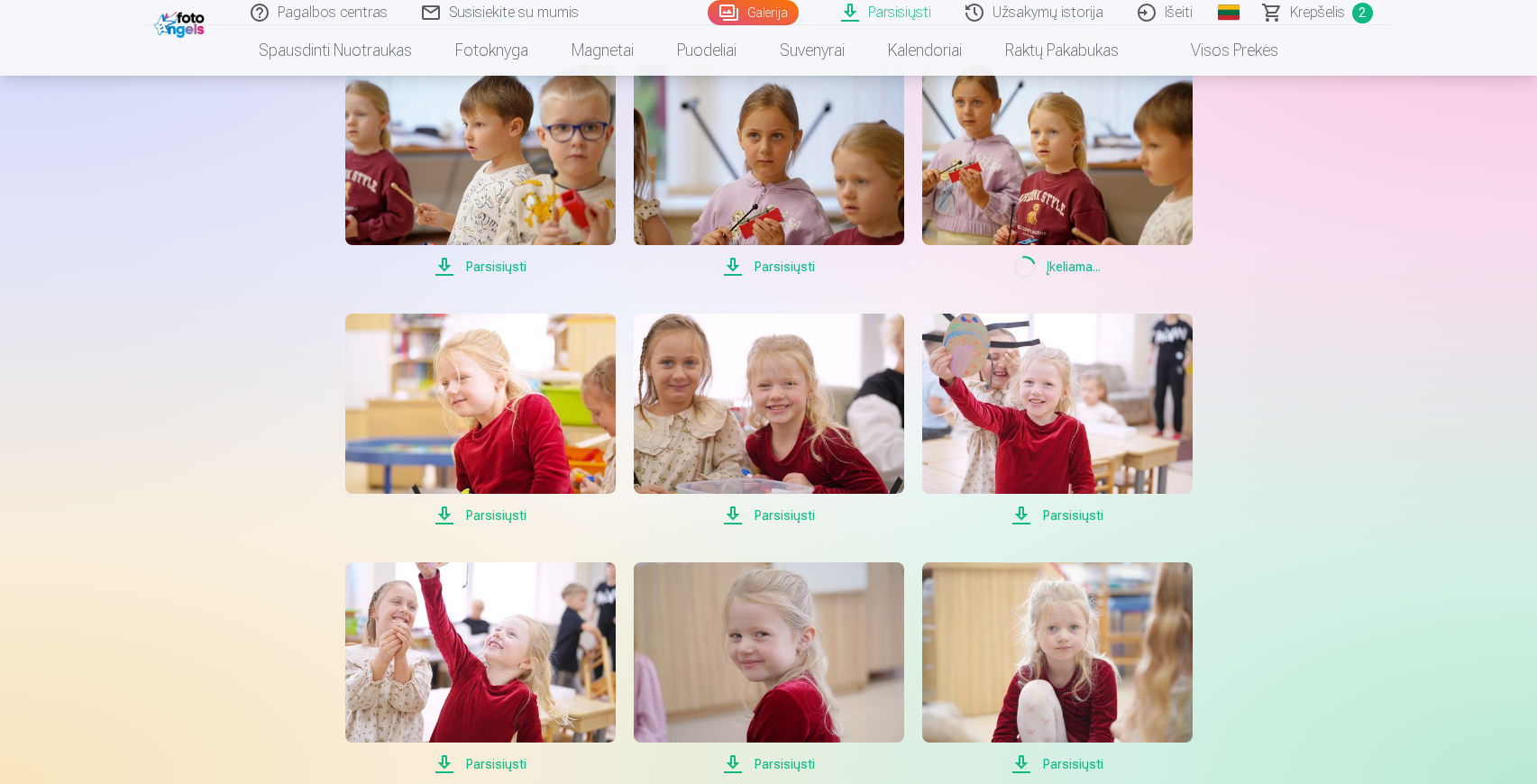
click at [1051, 517] on span "Parsisiųsti" at bounding box center [1058, 516] width 270 height 22
click at [786, 515] on span "Parsisiųsti" at bounding box center [769, 516] width 270 height 22
click at [500, 517] on span "Parsisiųsti" at bounding box center [480, 516] width 270 height 22
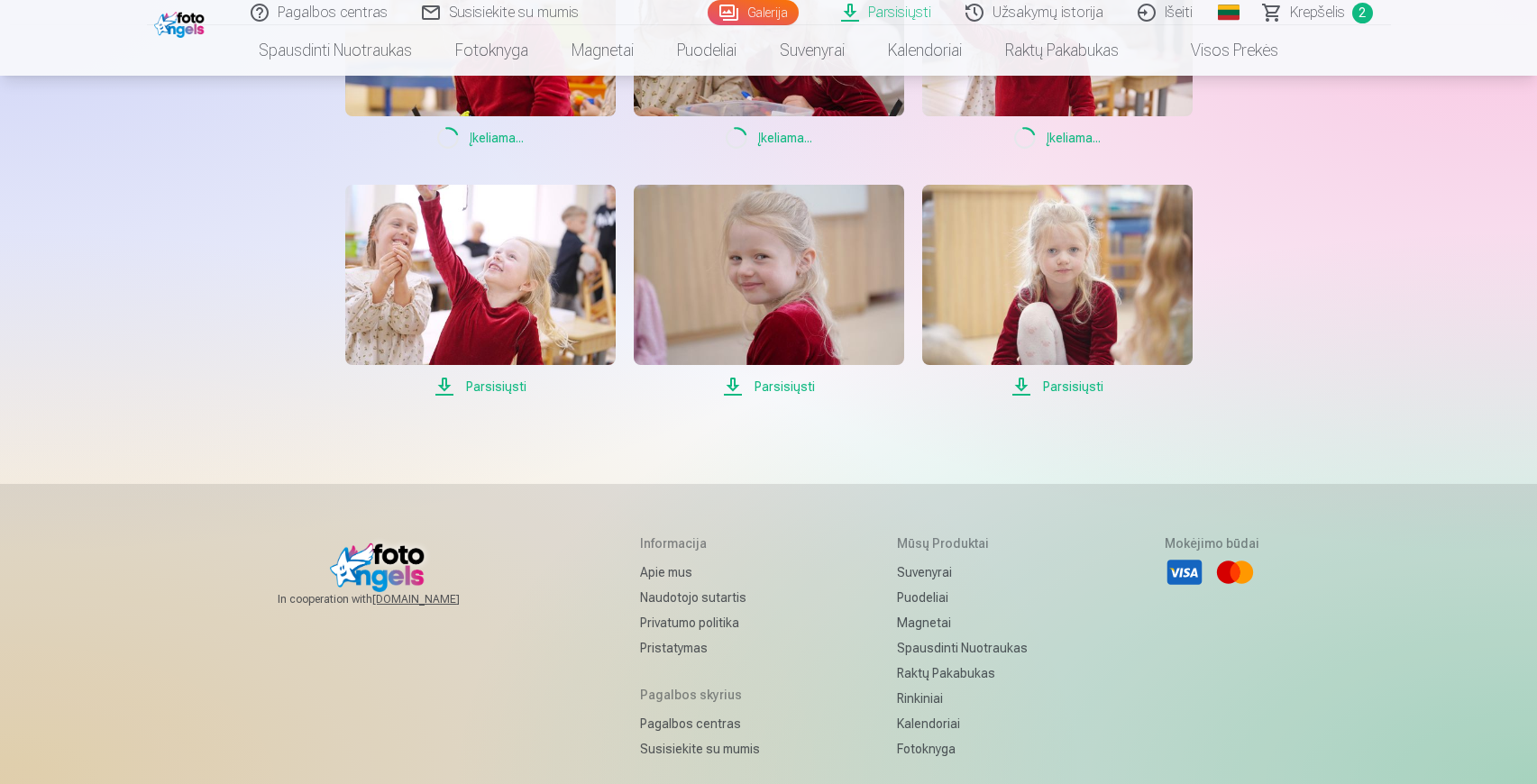
scroll to position [1772, 0]
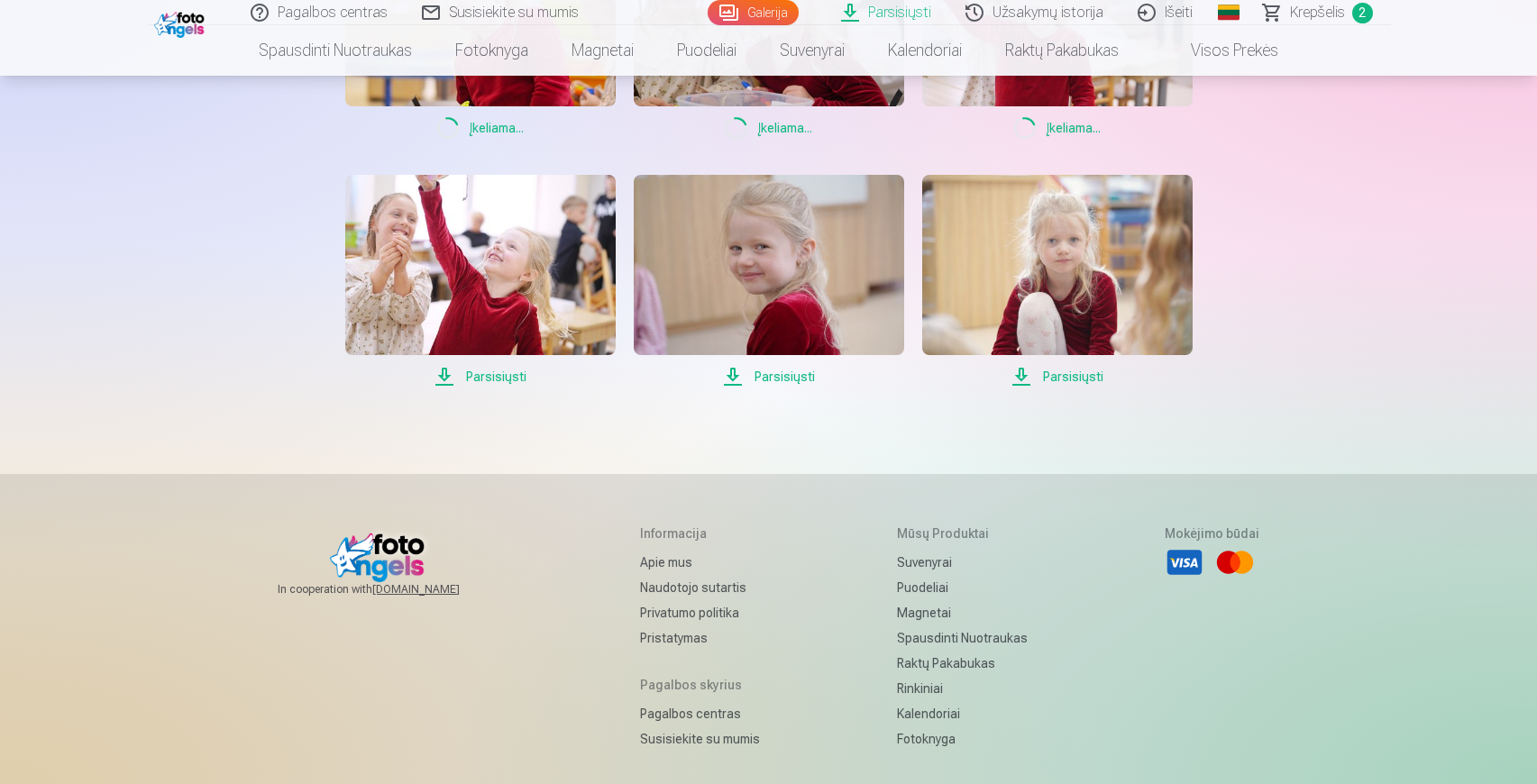
click at [506, 368] on span "Parsisiųsti" at bounding box center [480, 377] width 270 height 22
click at [747, 374] on span "Parsisiųsti" at bounding box center [769, 377] width 270 height 22
click at [1057, 368] on span "Parsisiųsti" at bounding box center [1058, 377] width 270 height 22
click at [1049, 377] on span "Parsisiųsti" at bounding box center [1058, 377] width 270 height 22
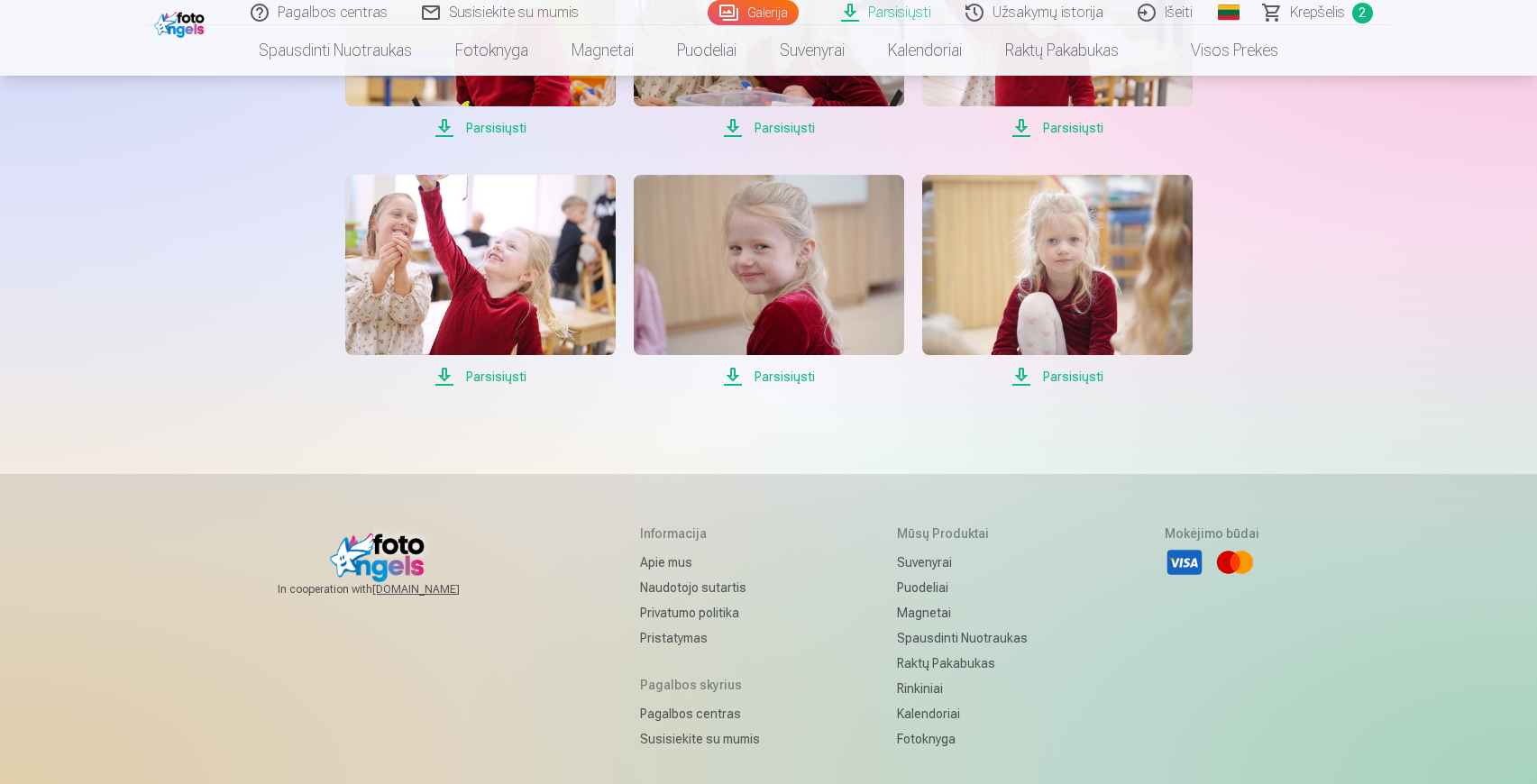
click at [776, 372] on span "Parsisiųsti" at bounding box center [769, 377] width 270 height 22
click at [508, 378] on span "Parsisiųsti" at bounding box center [480, 377] width 270 height 22
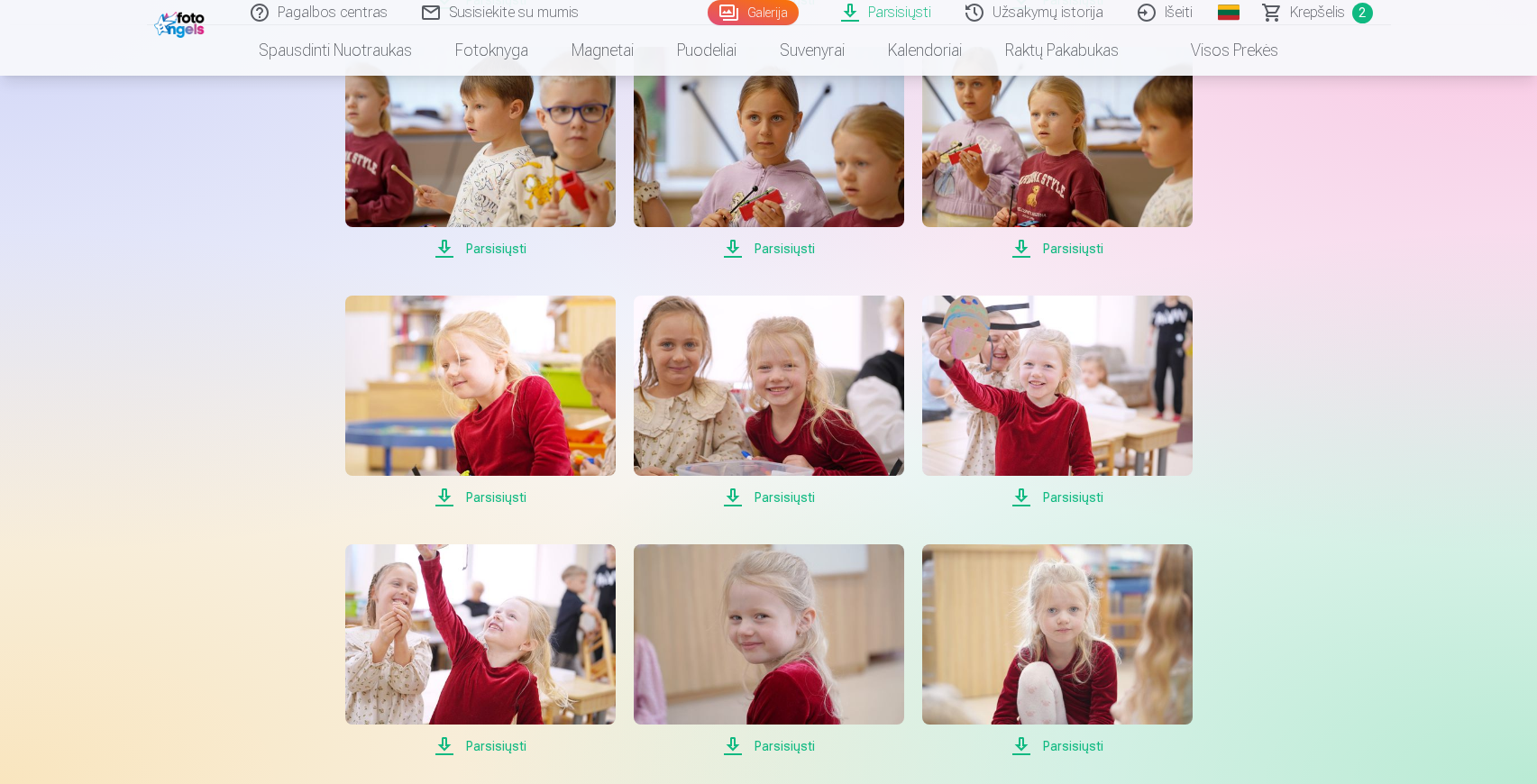
scroll to position [1391, 0]
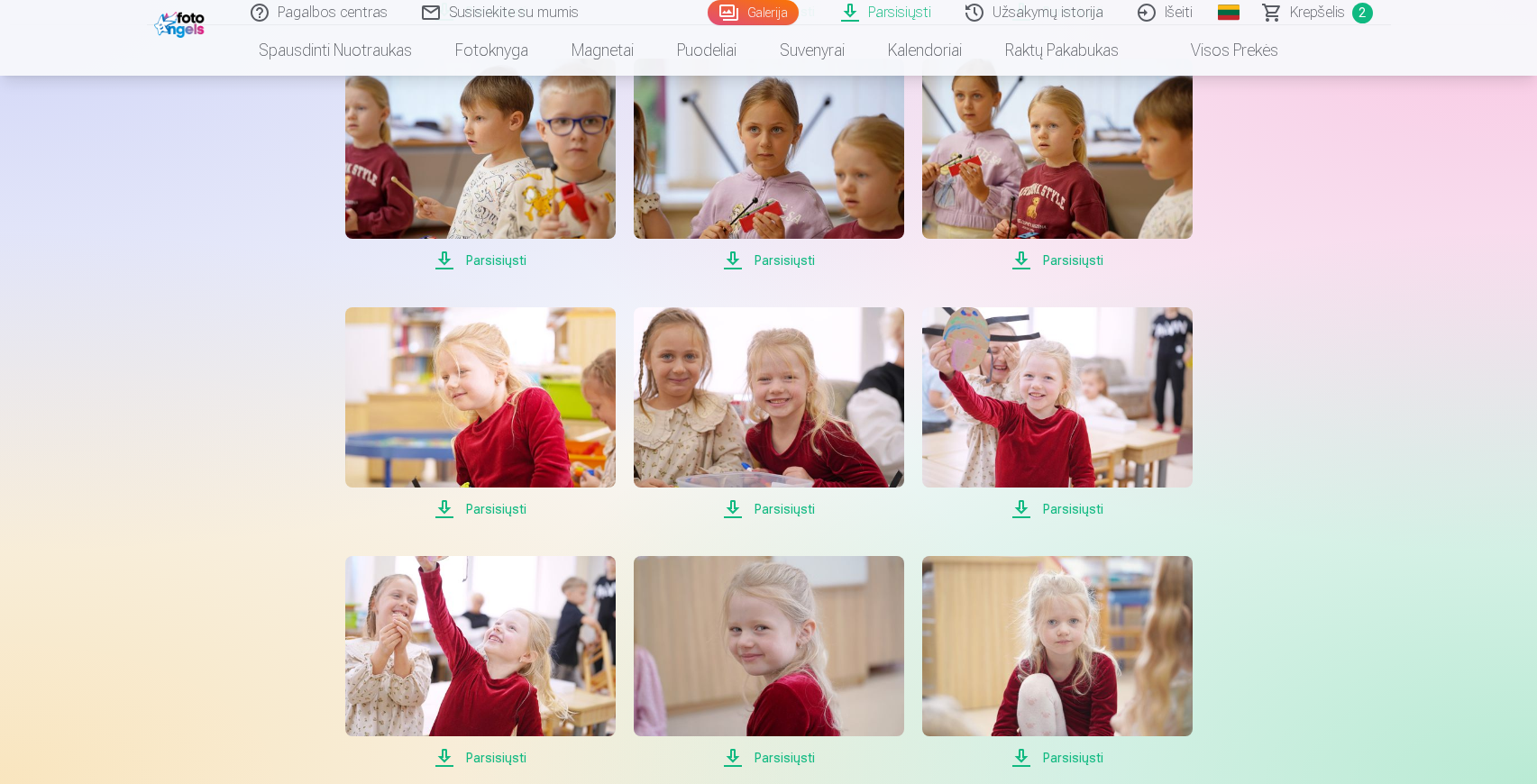
click at [1050, 500] on span "Parsisiųsti" at bounding box center [1058, 509] width 270 height 22
click at [769, 503] on span "Parsisiųsti" at bounding box center [769, 509] width 270 height 22
click at [453, 512] on span "Parsisiųsti" at bounding box center [480, 509] width 270 height 22
click at [749, 256] on span "Parsisiųsti" at bounding box center [769, 260] width 270 height 22
click at [1050, 257] on span "Parsisiųsti" at bounding box center [1058, 260] width 270 height 22
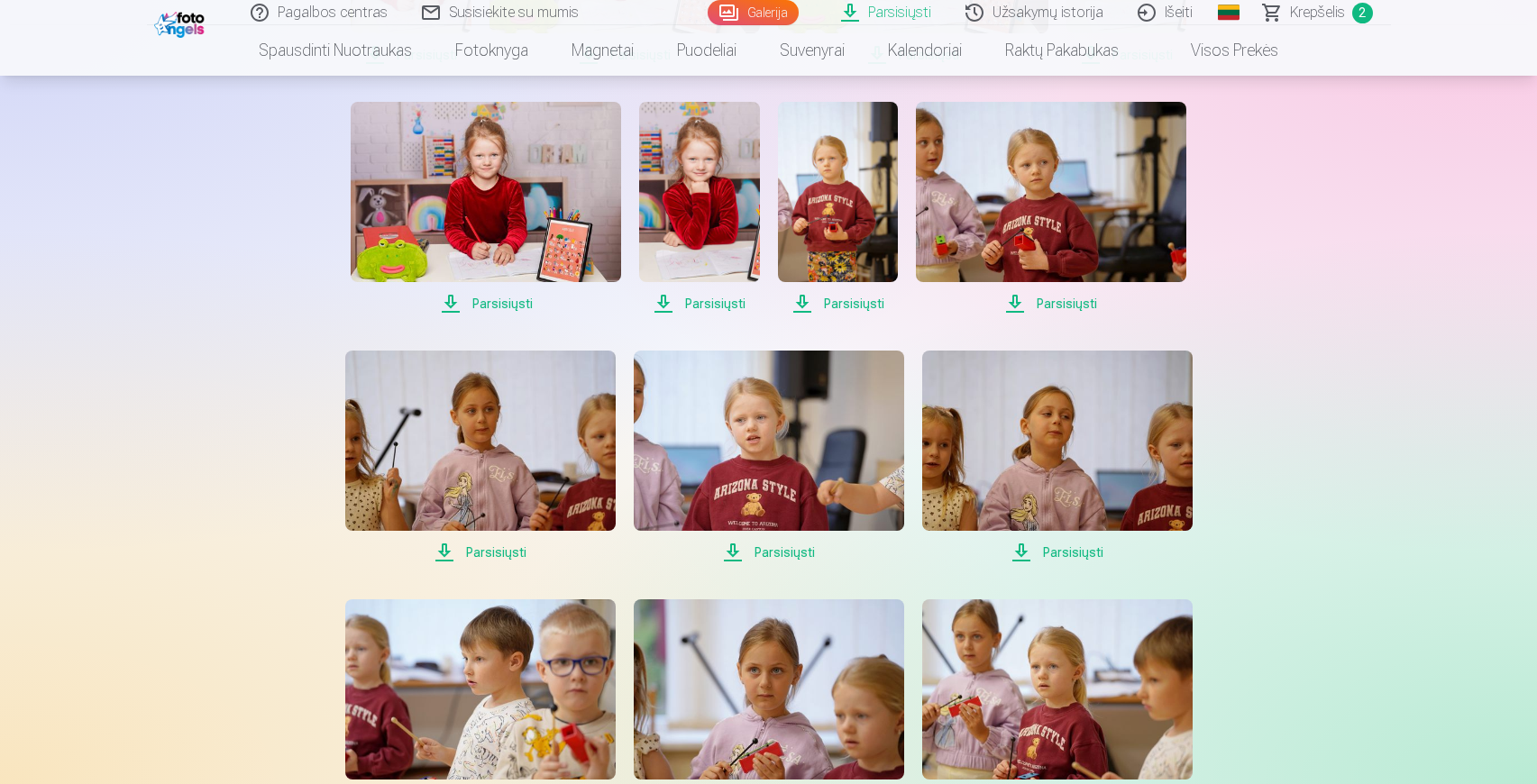
scroll to position [831, 0]
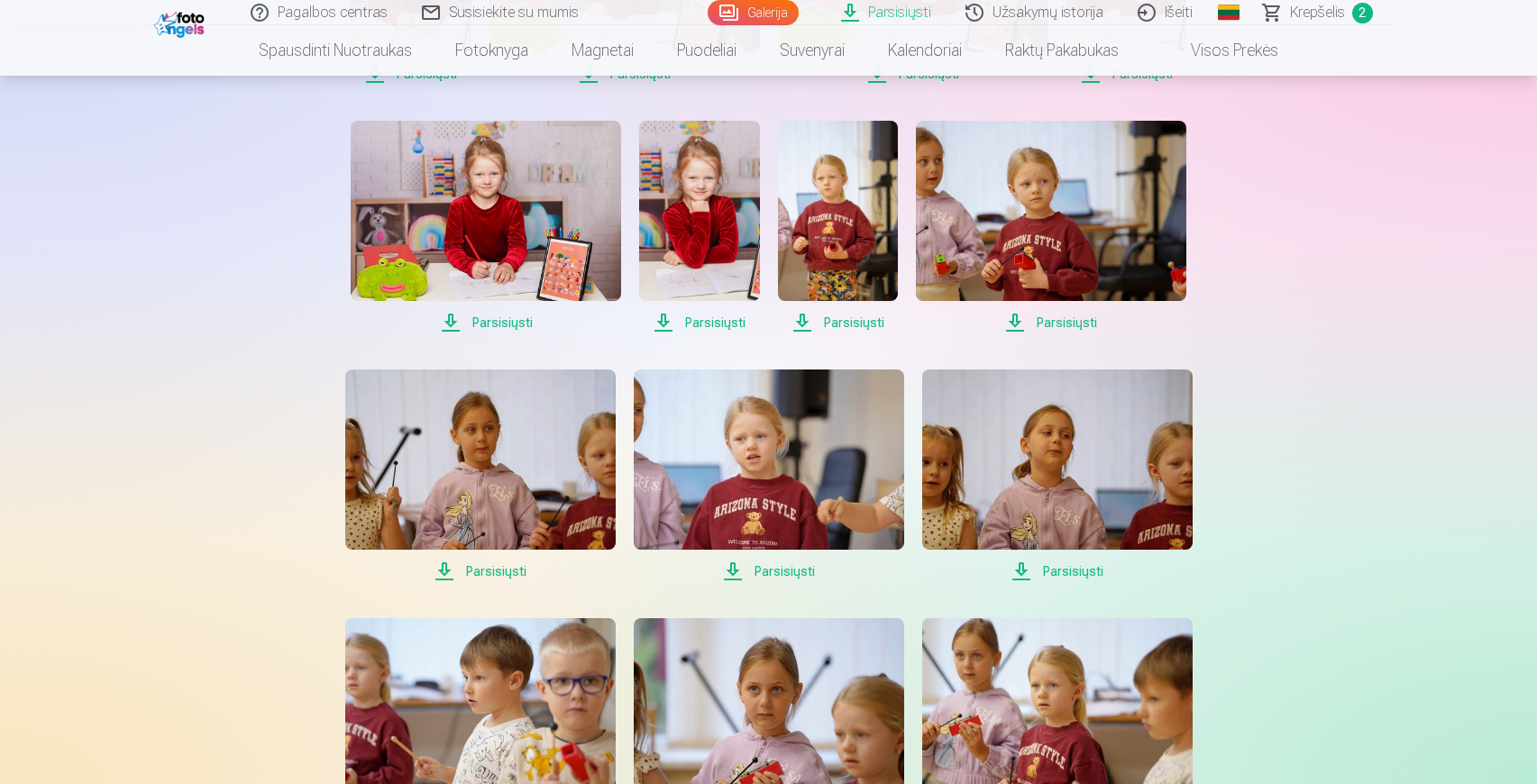
click at [1051, 565] on span "Parsisiųsti" at bounding box center [1058, 571] width 270 height 22
click at [795, 568] on span "Parsisiųsti" at bounding box center [769, 571] width 270 height 22
click at [502, 565] on span "Parsisiųsti" at bounding box center [480, 571] width 270 height 22
click at [507, 330] on span "Parsisiųsti" at bounding box center [486, 322] width 270 height 22
click at [682, 318] on span "Parsisiųsti" at bounding box center [699, 322] width 120 height 22
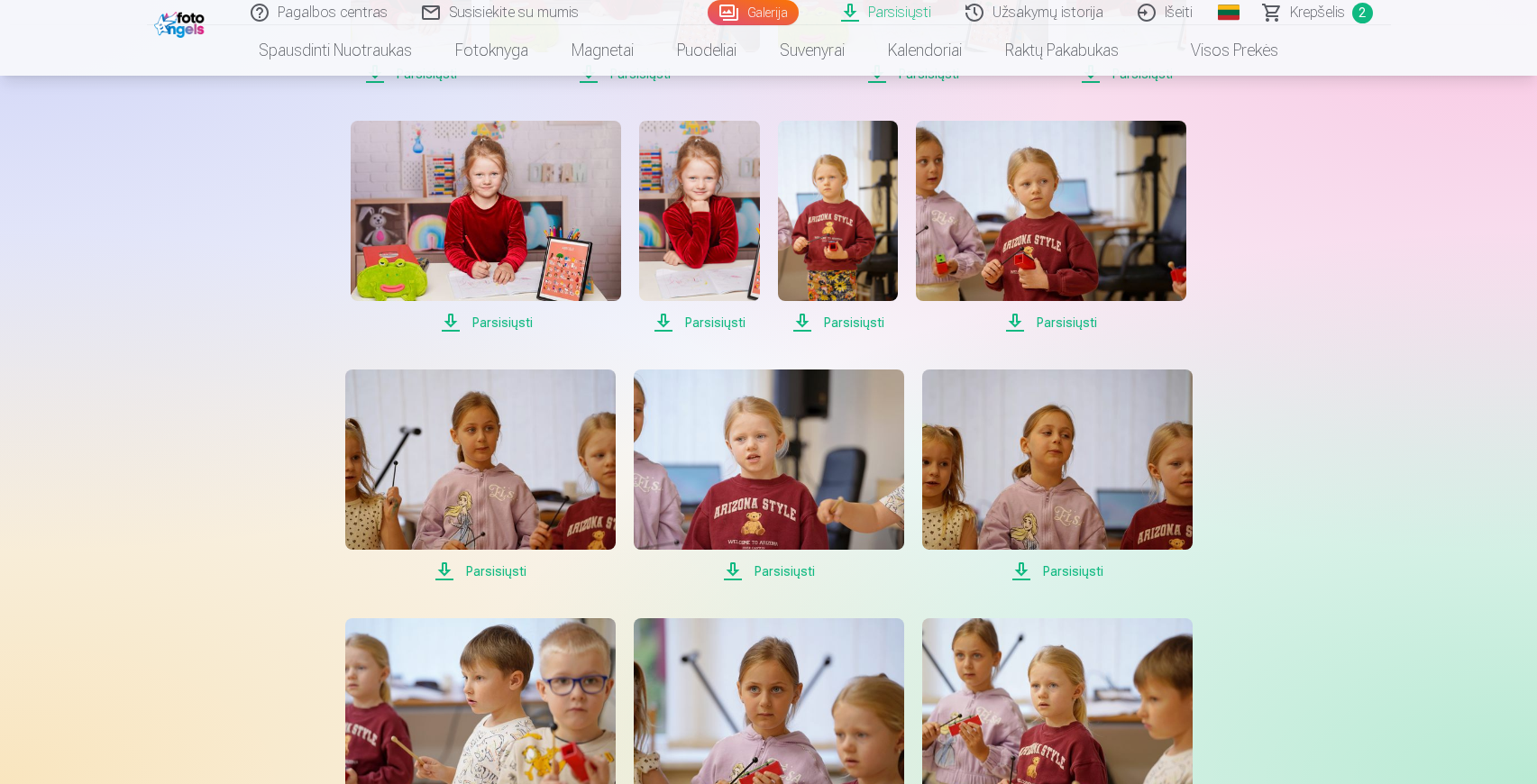
click at [837, 310] on link "Parsisiųsti" at bounding box center [838, 227] width 120 height 213
click at [1038, 326] on span "Parsisiųsti" at bounding box center [1051, 322] width 270 height 22
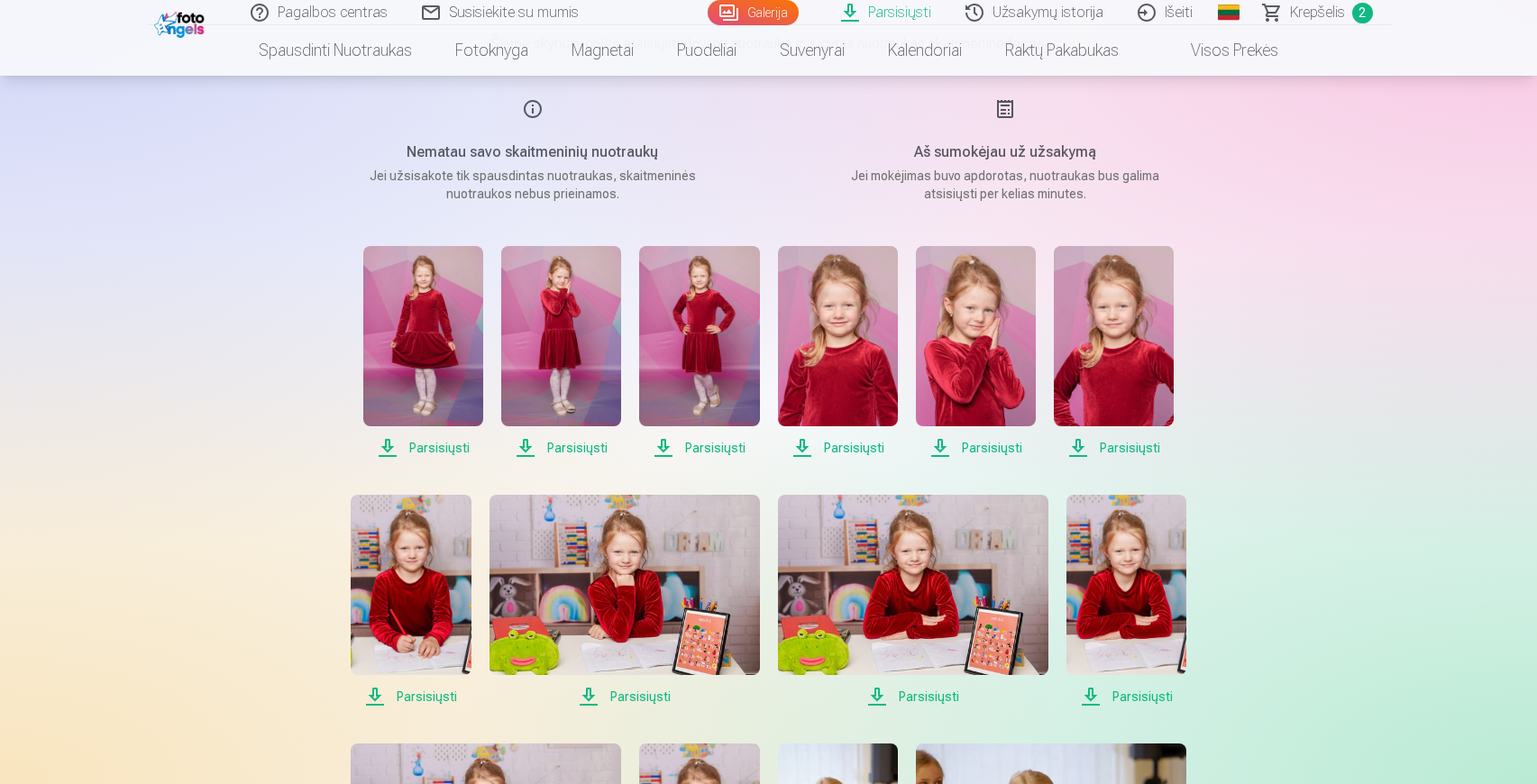
scroll to position [224, 0]
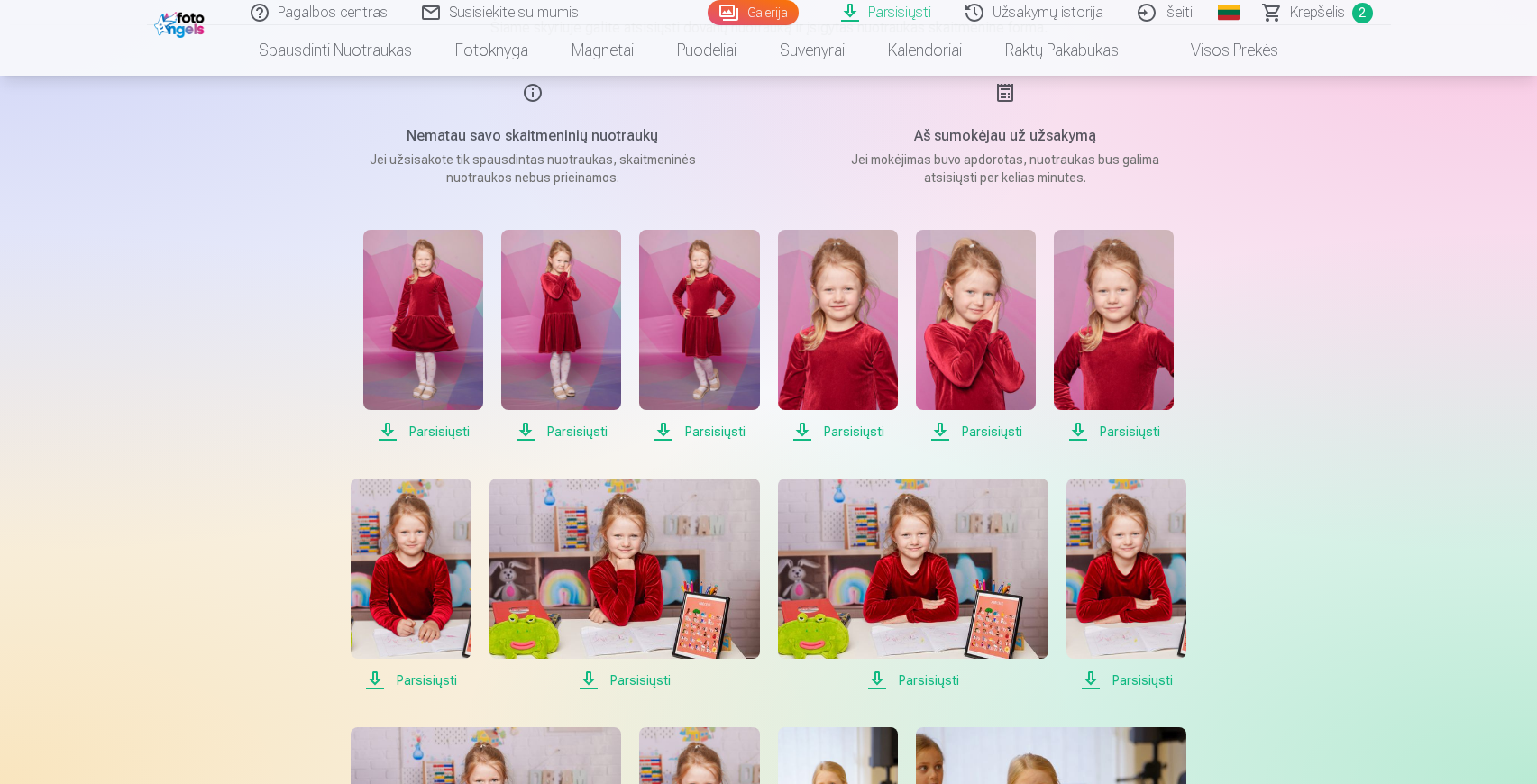
click at [1106, 672] on span "Parsisiųsti" at bounding box center [1126, 680] width 120 height 22
click at [930, 670] on span "Parsisiųsti" at bounding box center [914, 680] width 270 height 22
click at [660, 675] on span "Parsisiųsti" at bounding box center [625, 680] width 270 height 22
click at [428, 680] on span "Parsisiųsti" at bounding box center [410, 680] width 120 height 22
click at [448, 429] on span "Parsisiųsti" at bounding box center [423, 431] width 120 height 22
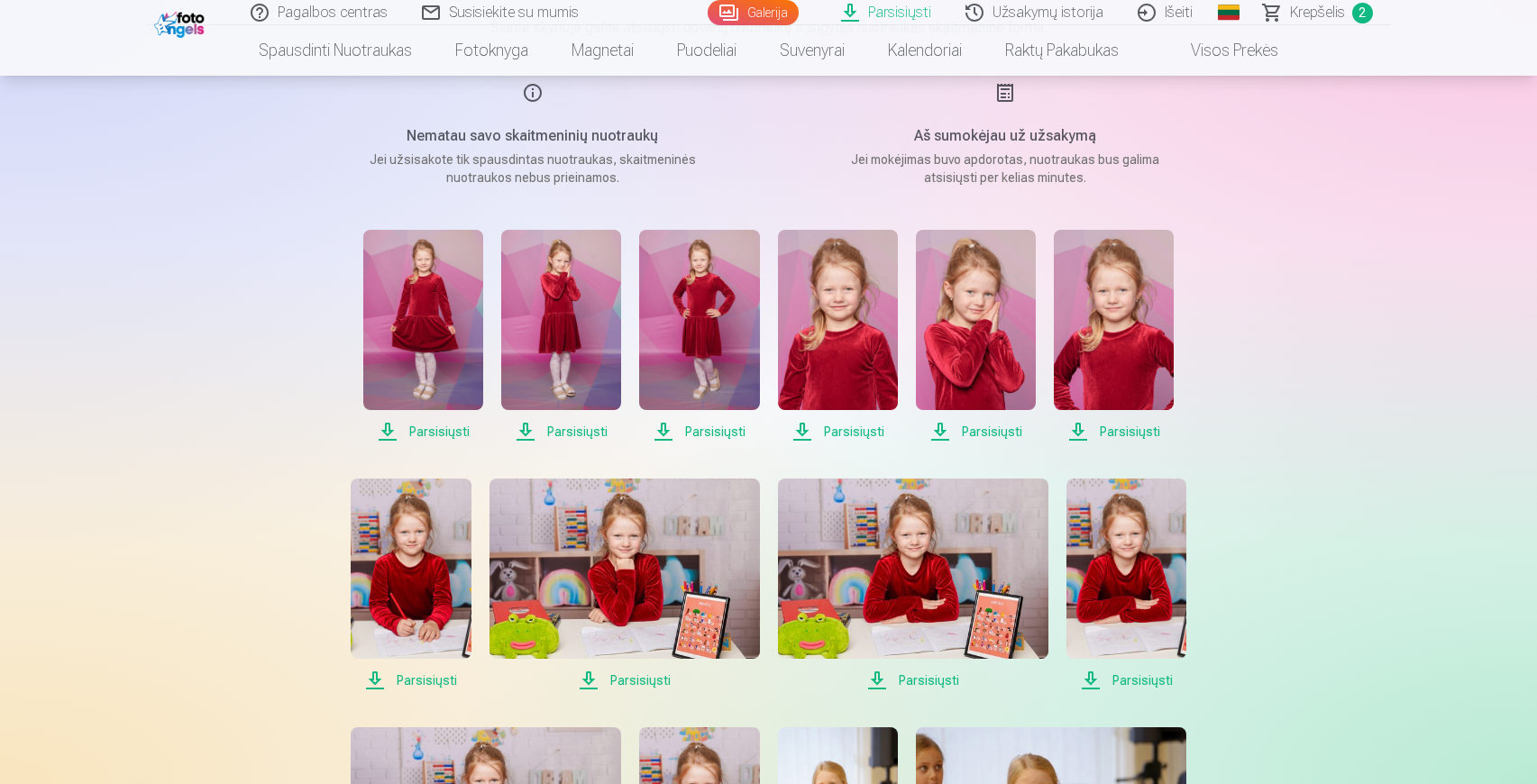
click at [529, 429] on span "Parsisiųsti" at bounding box center [561, 431] width 120 height 22
click at [677, 430] on span "Parsisiųsti" at bounding box center [699, 431] width 120 height 22
click at [836, 417] on link "Parsisiųsti" at bounding box center [838, 336] width 120 height 213
click at [964, 435] on span "Parsisiųsti" at bounding box center [975, 431] width 120 height 22
click at [1106, 432] on span "Parsisiųsti" at bounding box center [1113, 431] width 120 height 22
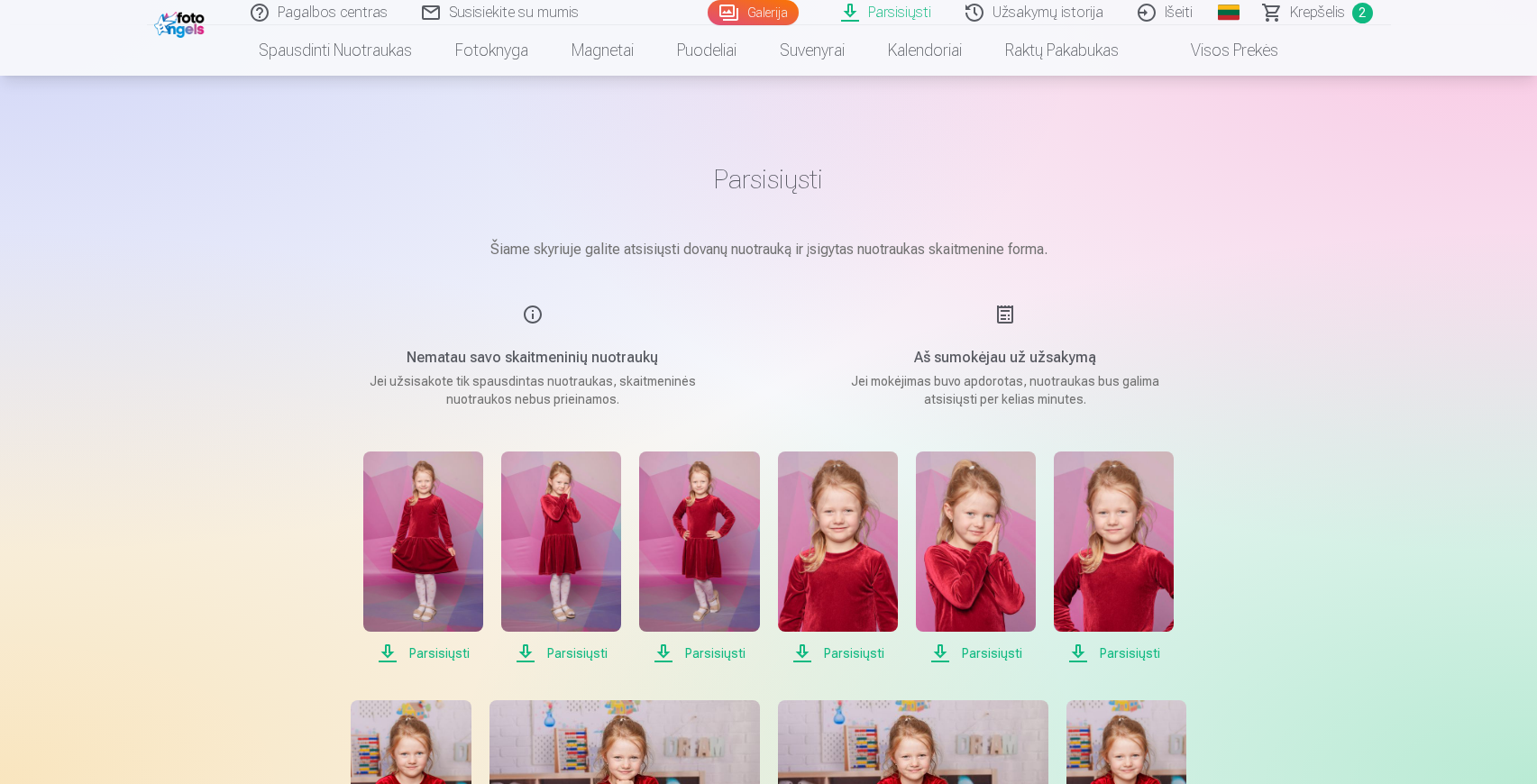
scroll to position [0, 0]
